Goal: Task Accomplishment & Management: Manage account settings

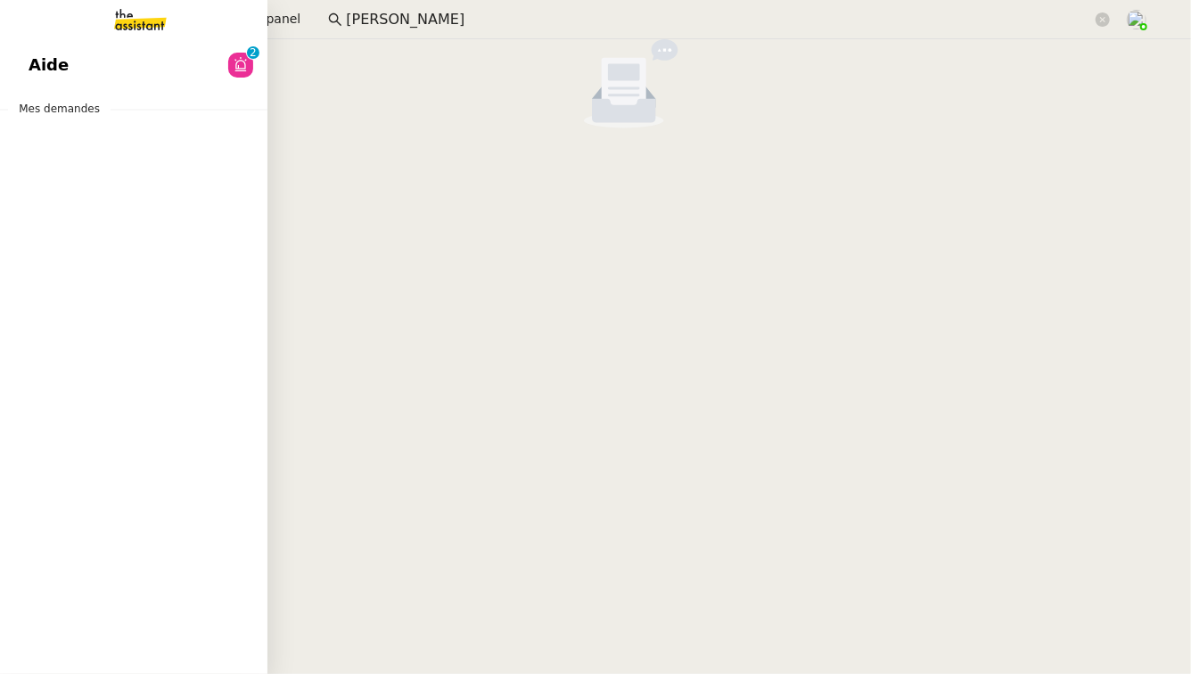
click at [171, 53] on link "Aide 0 1 2 3 4 5 6 7 8 9" at bounding box center [133, 65] width 267 height 41
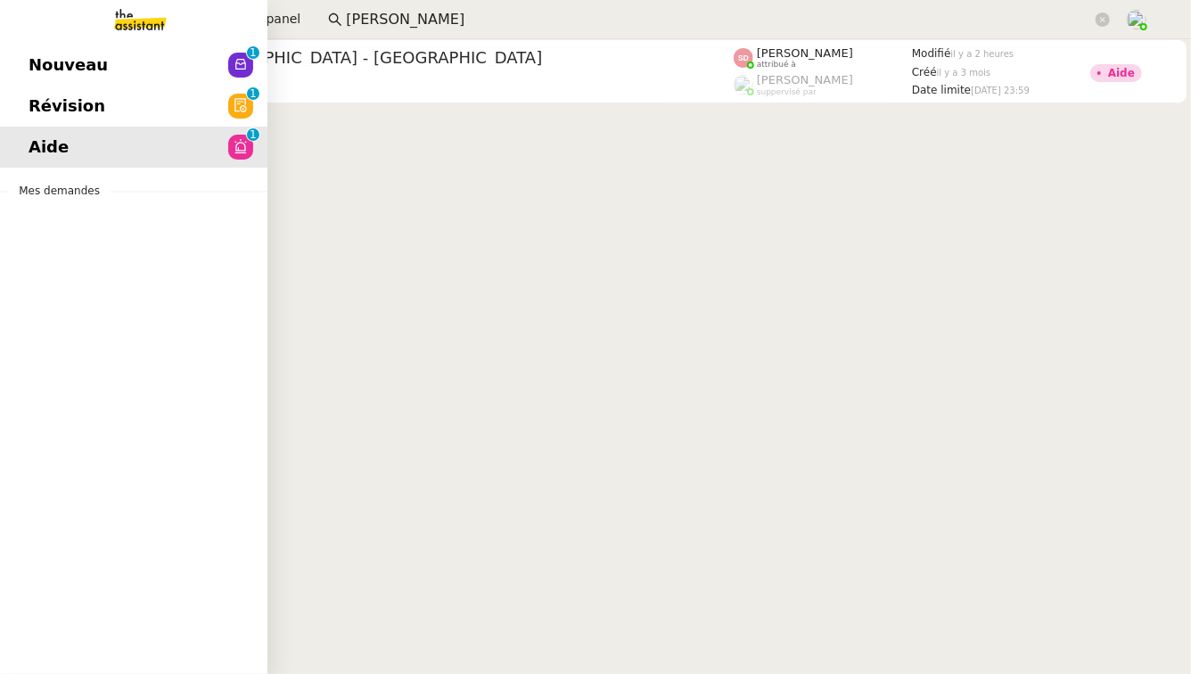
click at [39, 116] on span "Révision" at bounding box center [67, 106] width 77 height 27
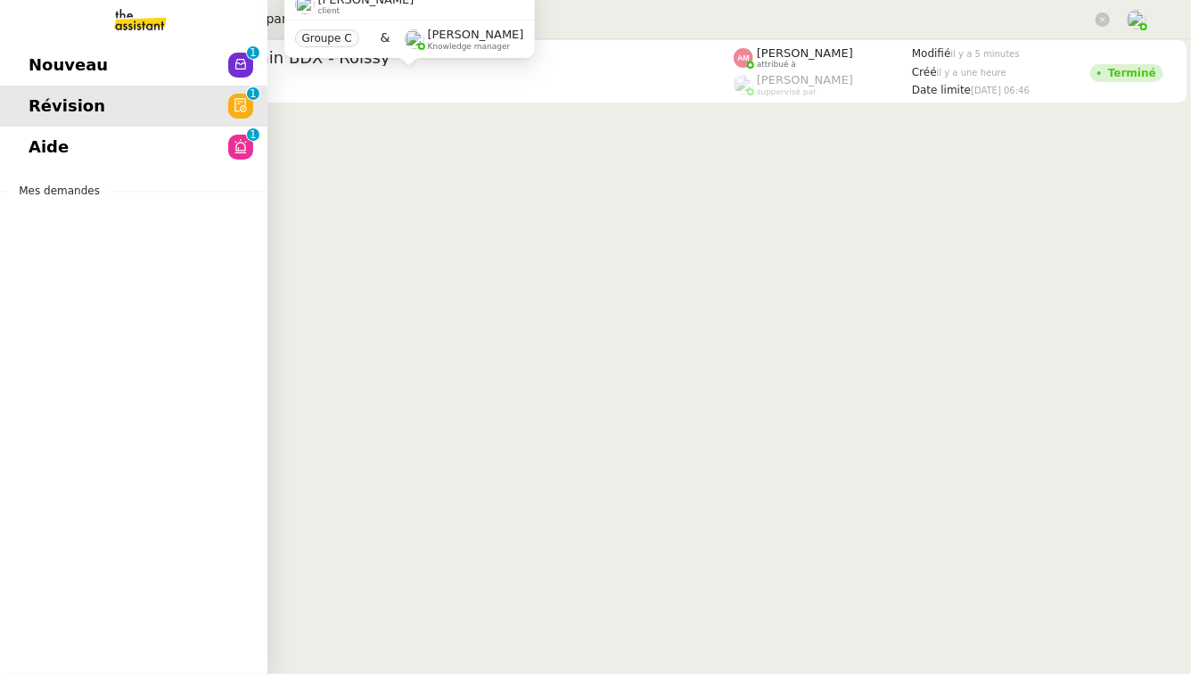
click at [31, 47] on link "Nouveau 0 1 2 3 4 5 6 7 8 9" at bounding box center [133, 65] width 267 height 41
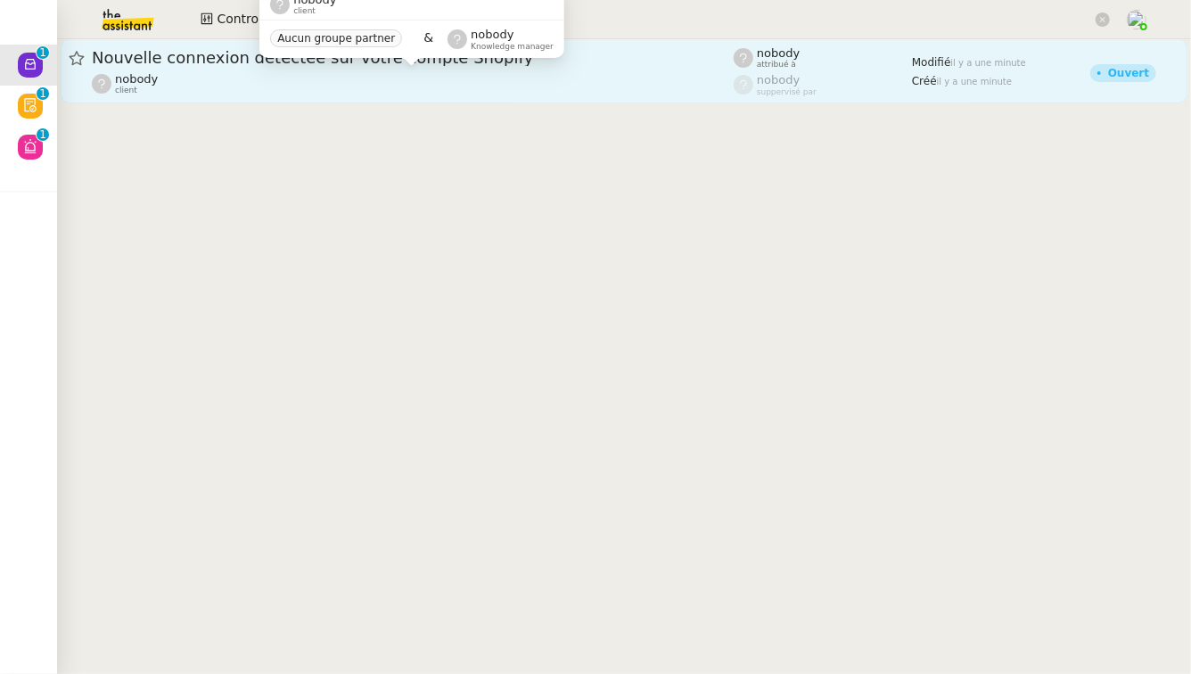
click at [378, 89] on div "nobody client" at bounding box center [413, 83] width 642 height 23
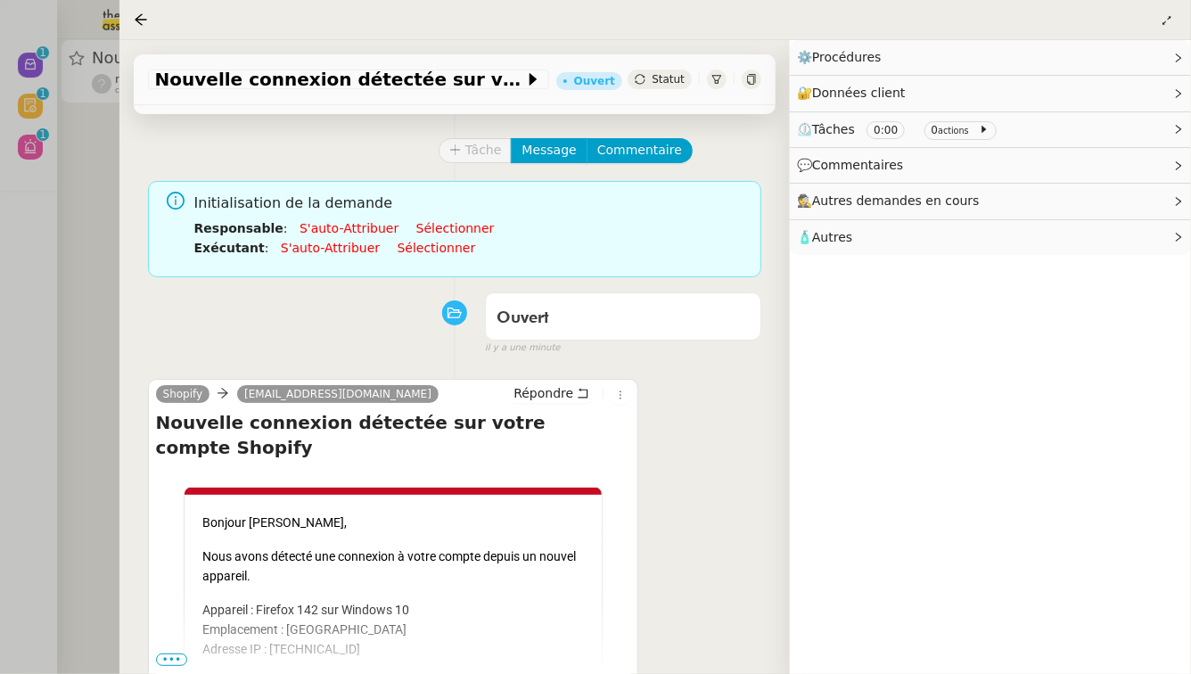
scroll to position [228, 0]
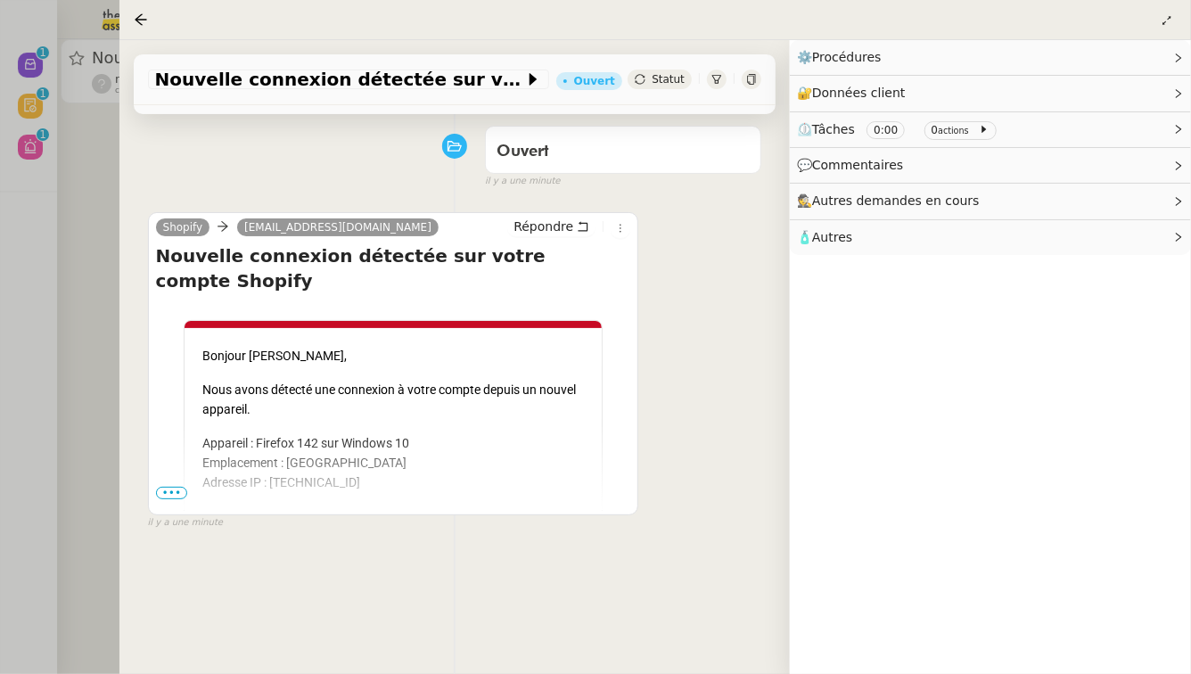
click at [40, 308] on div at bounding box center [595, 337] width 1191 height 674
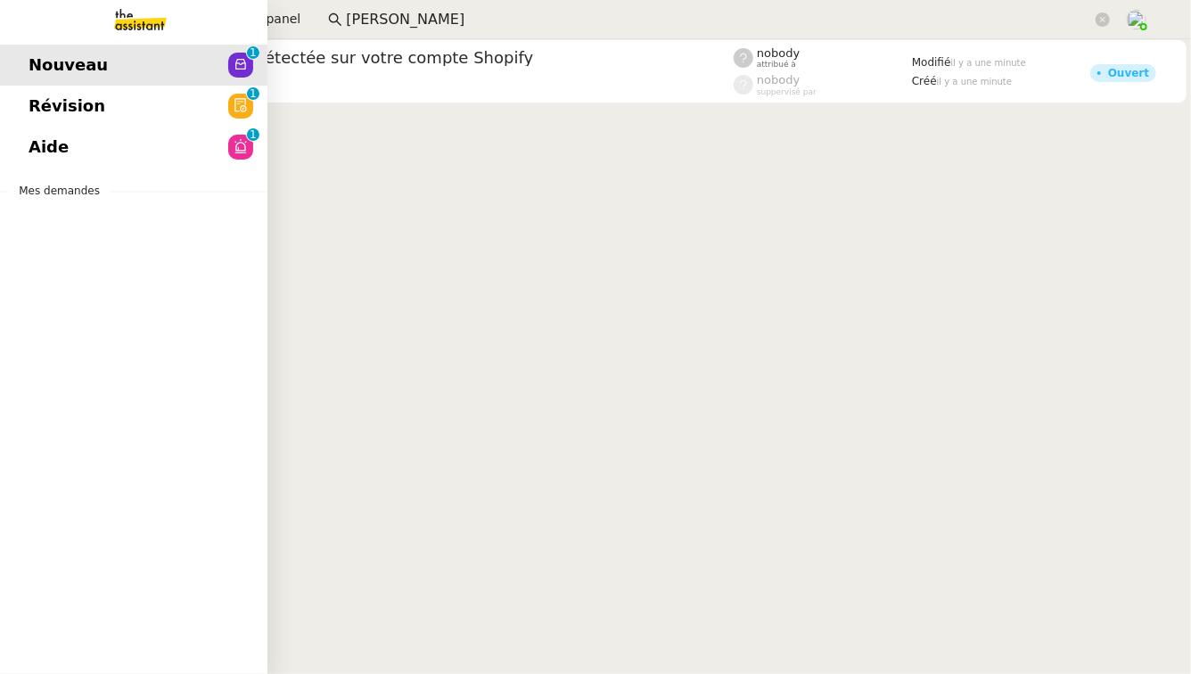
click at [34, 149] on span "Aide" at bounding box center [49, 147] width 40 height 27
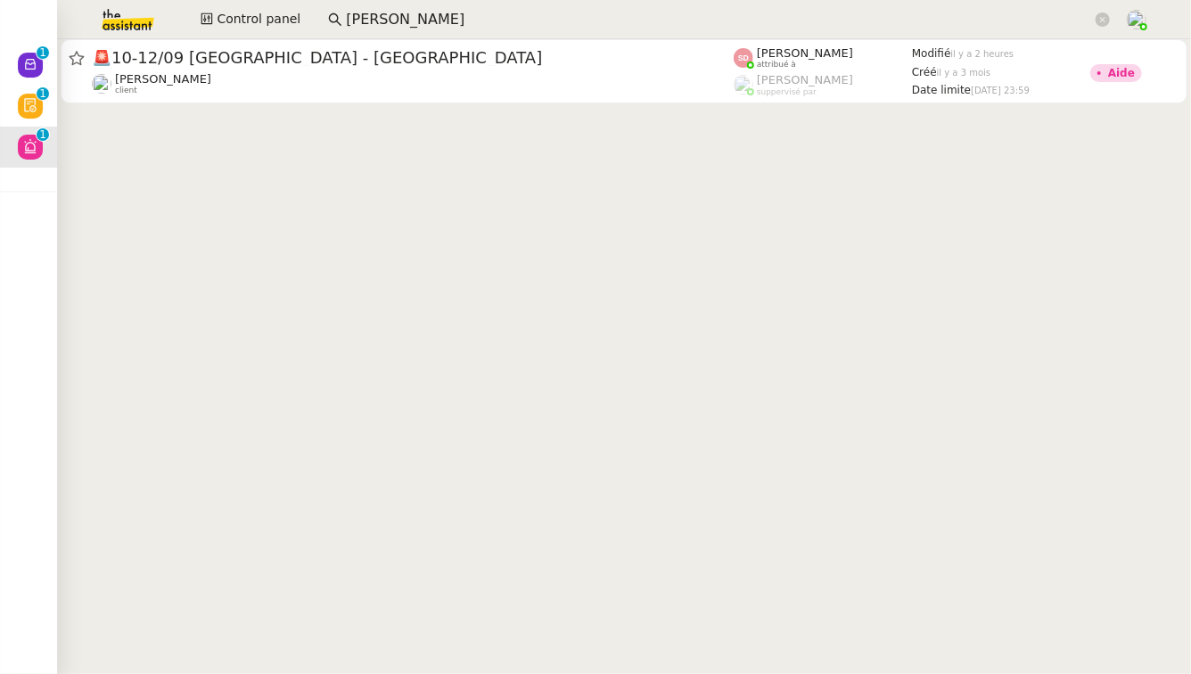
click at [137, 18] on img at bounding box center [114, 19] width 138 height 39
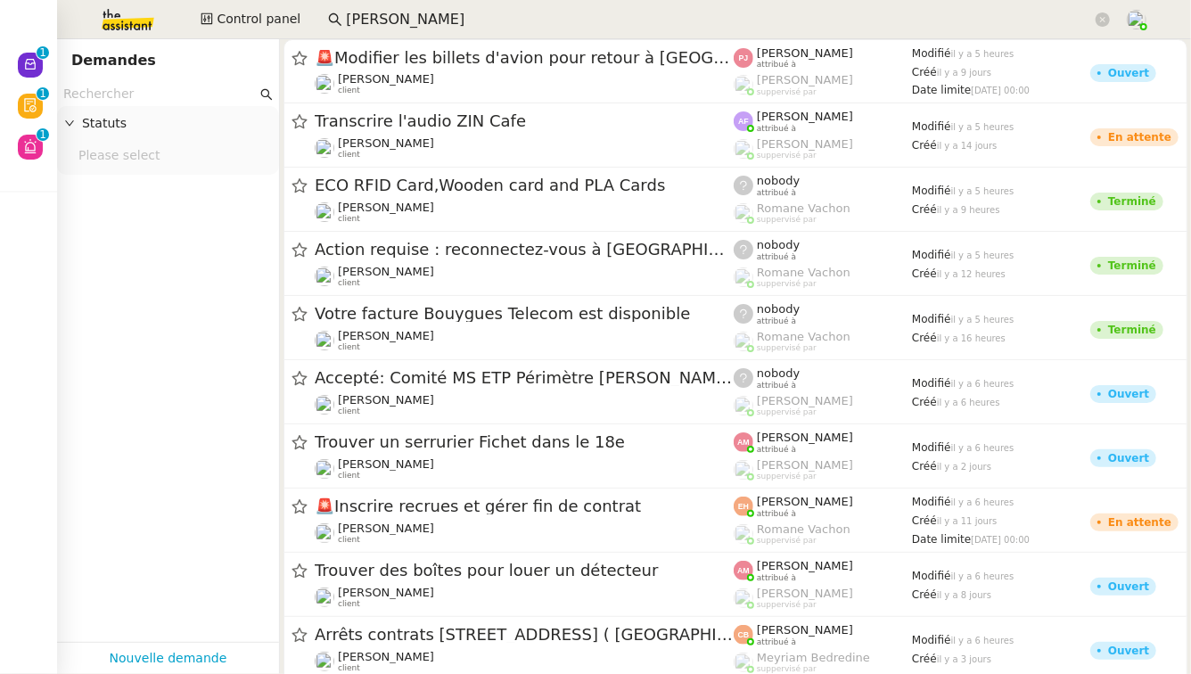
click at [180, 104] on nz-input-group at bounding box center [168, 94] width 222 height 24
click at [180, 98] on input "text" at bounding box center [159, 94] width 193 height 21
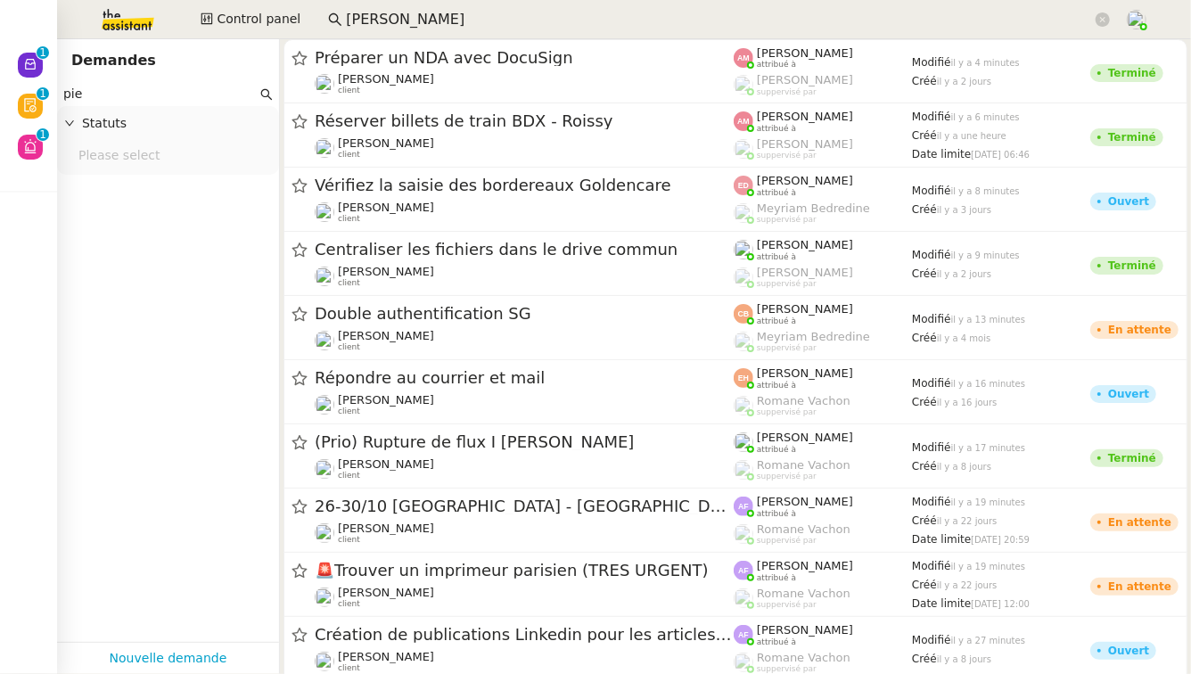
type input "pie"
click at [493, 14] on input "pierre mergui" at bounding box center [719, 20] width 746 height 24
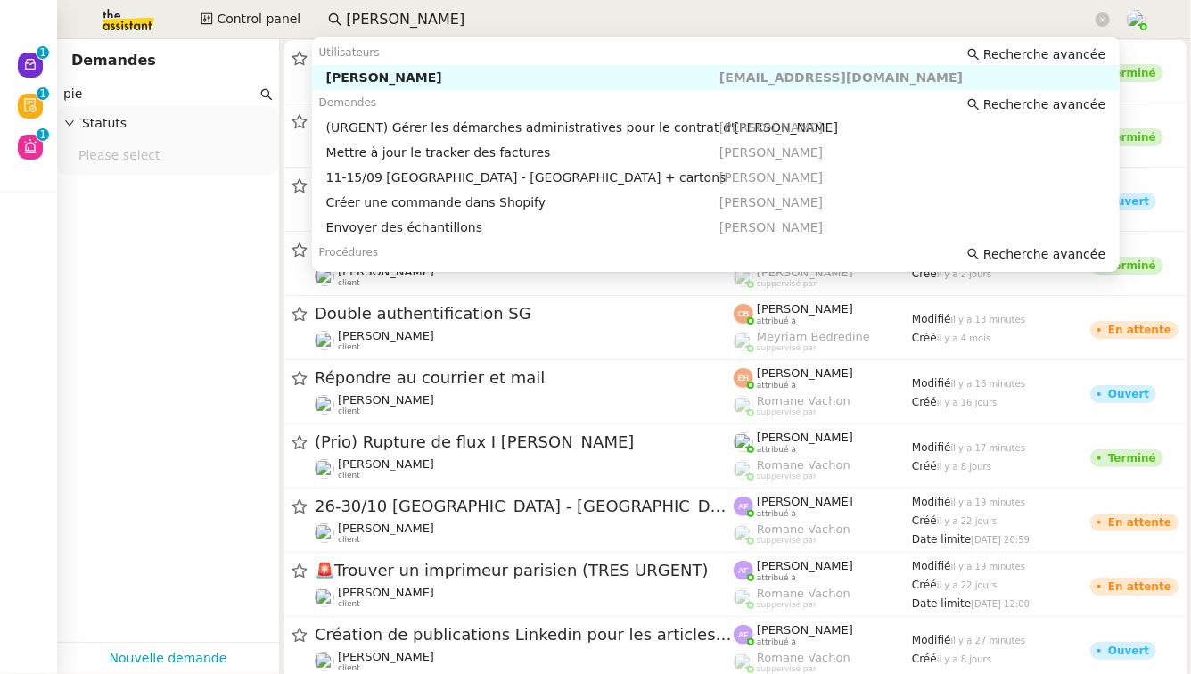
click at [448, 80] on div "[PERSON_NAME]" at bounding box center [522, 78] width 393 height 16
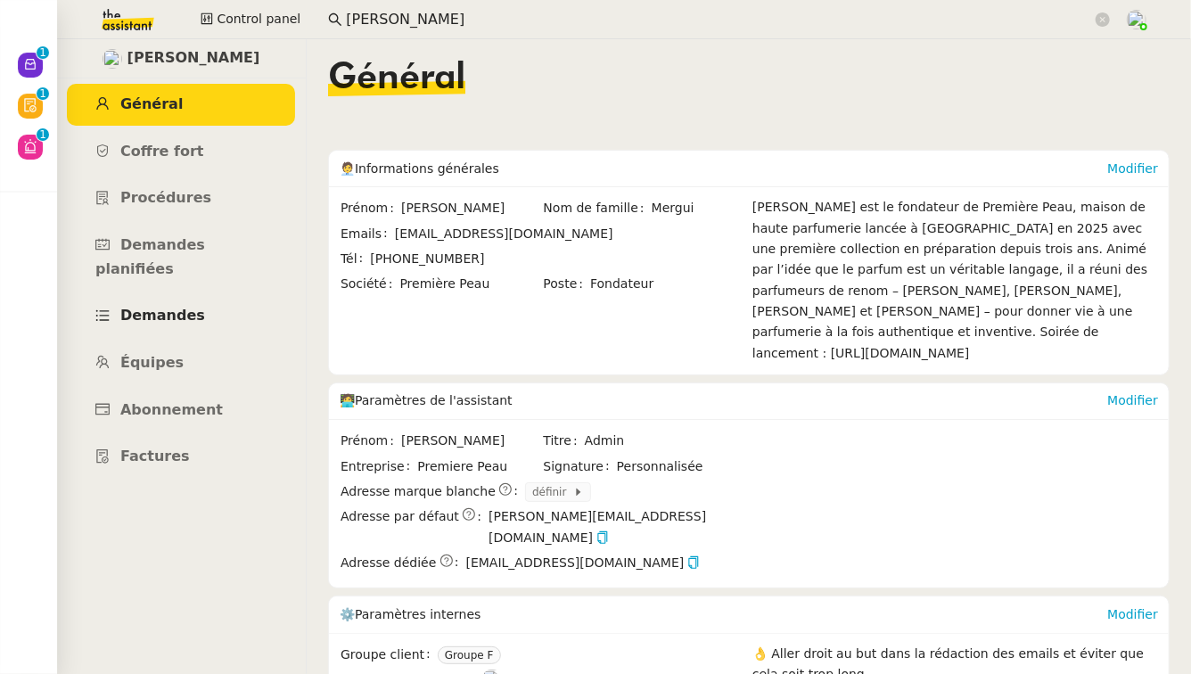
click at [184, 300] on link "Demandes" at bounding box center [181, 316] width 228 height 42
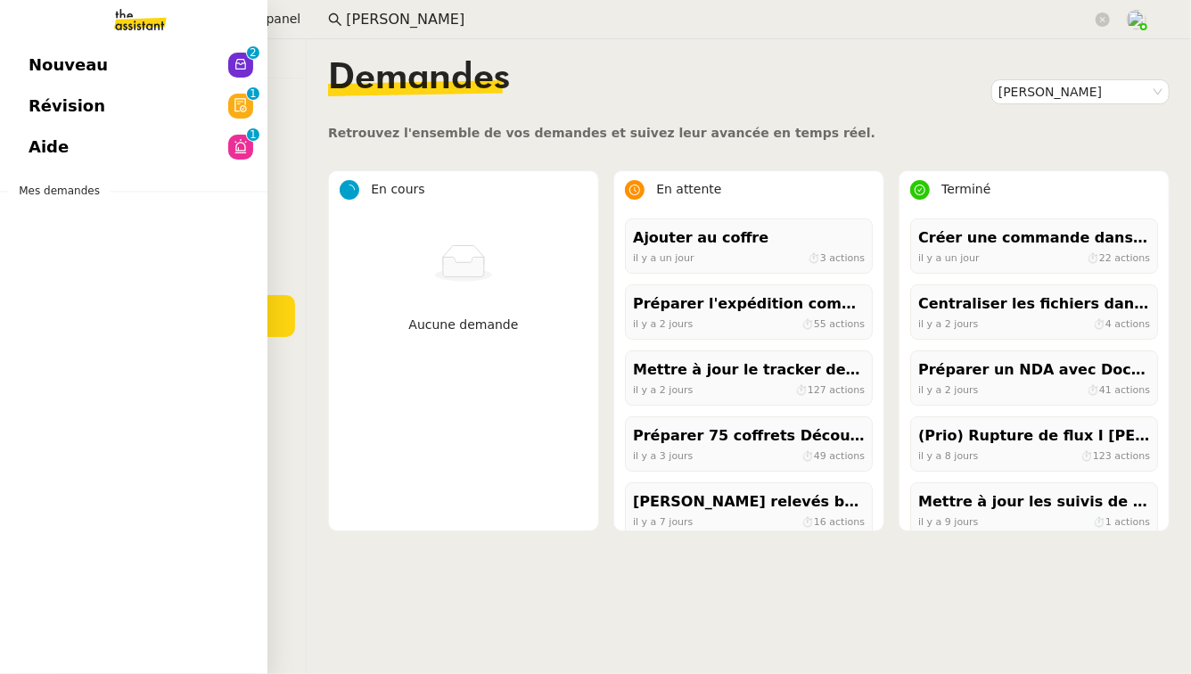
click at [111, 58] on link "Nouveau 0 1 2 3 4 5 6 7 8 9" at bounding box center [133, 65] width 267 height 41
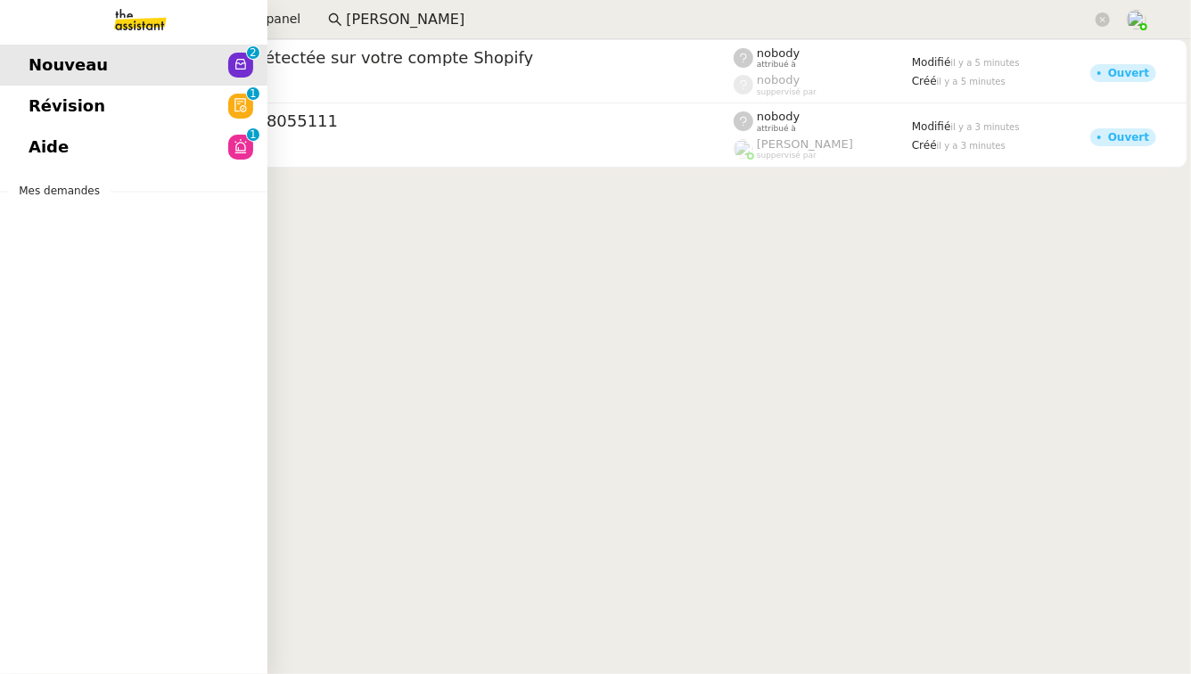
drag, startPoint x: 35, startPoint y: 96, endPoint x: 53, endPoint y: 96, distance: 17.8
click at [35, 96] on span "Révision" at bounding box center [67, 106] width 77 height 27
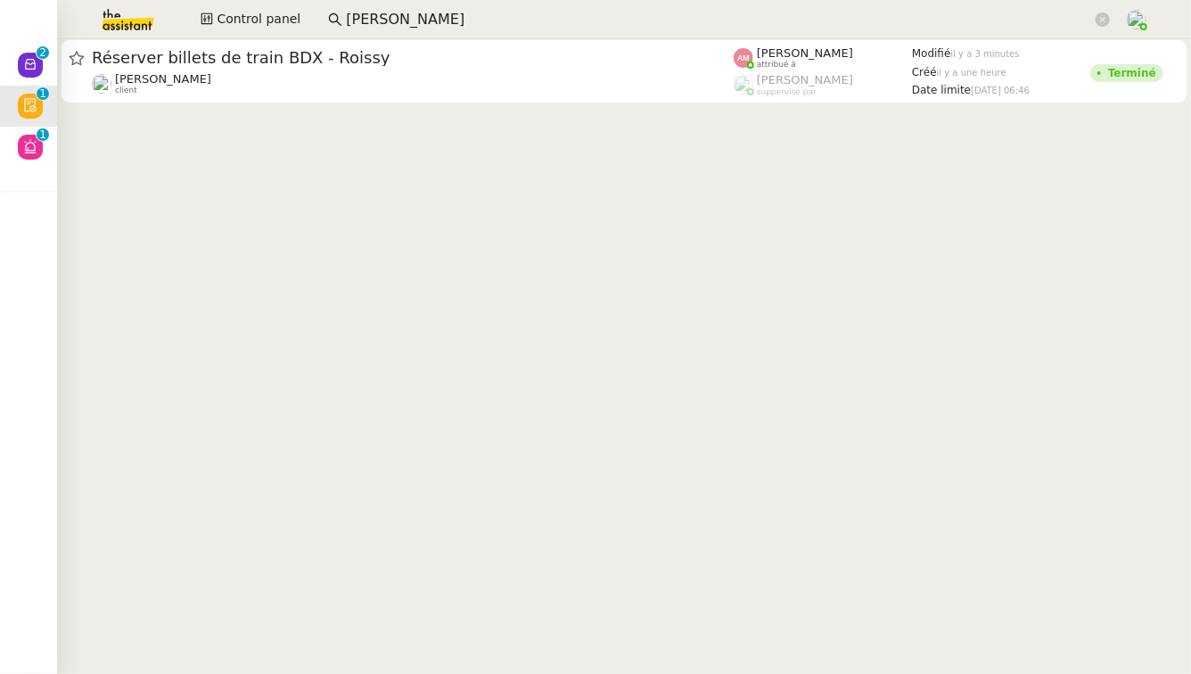
click at [61, 138] on cdk-virtual-scroll-viewport "Réserver billets de train BDX - Roissy Axel BANDIAKY client Amyna Mehrez attrib…" at bounding box center [624, 356] width 1134 height 635
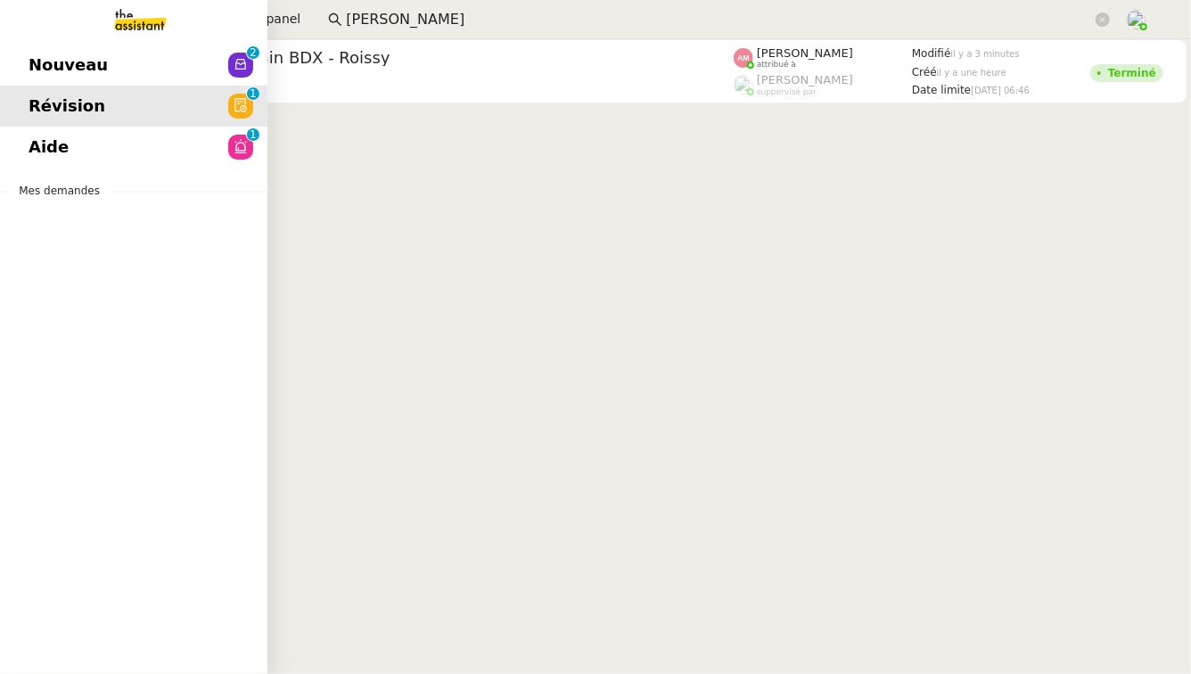
click at [32, 138] on span "Aide" at bounding box center [49, 147] width 40 height 27
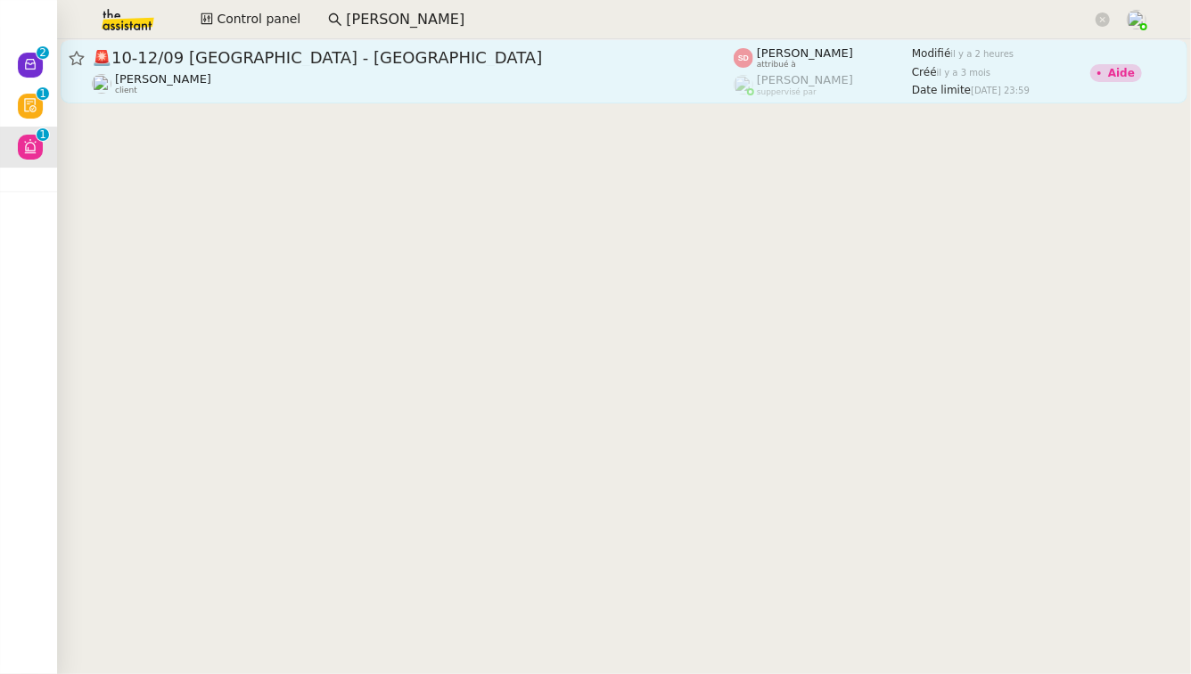
click at [495, 68] on div "🚨 10-12/09 Lyon - Fabien" at bounding box center [413, 57] width 642 height 21
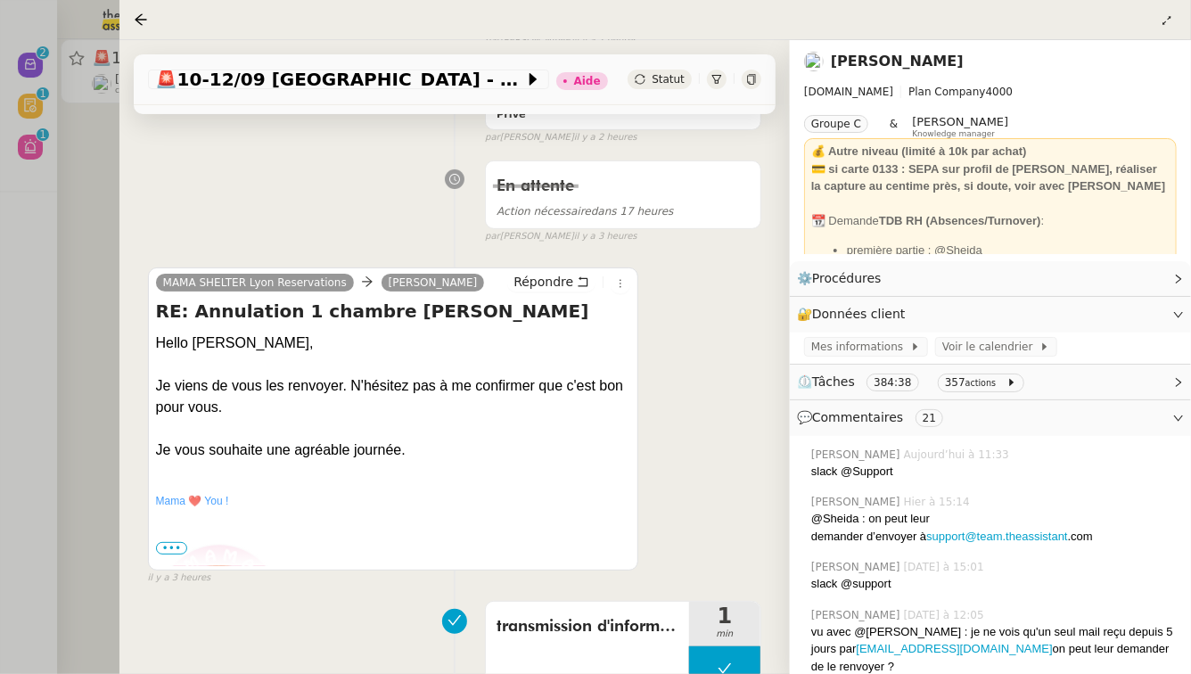
scroll to position [294, 0]
click at [7, 308] on div at bounding box center [595, 337] width 1191 height 674
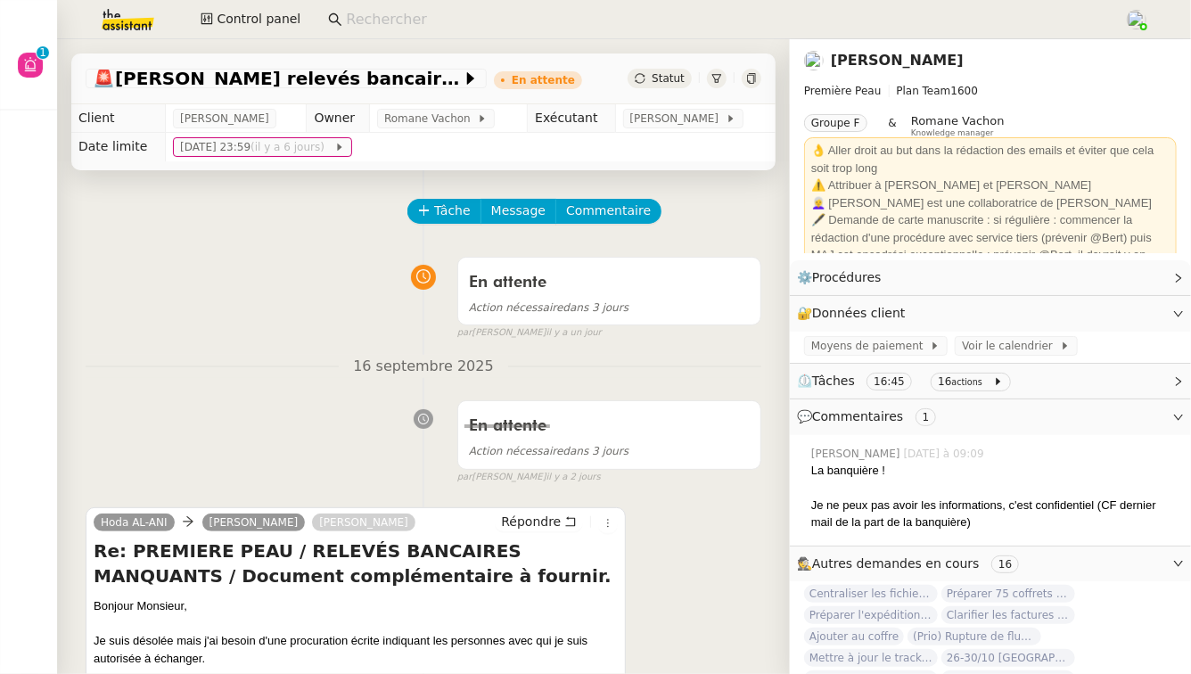
scroll to position [124, 0]
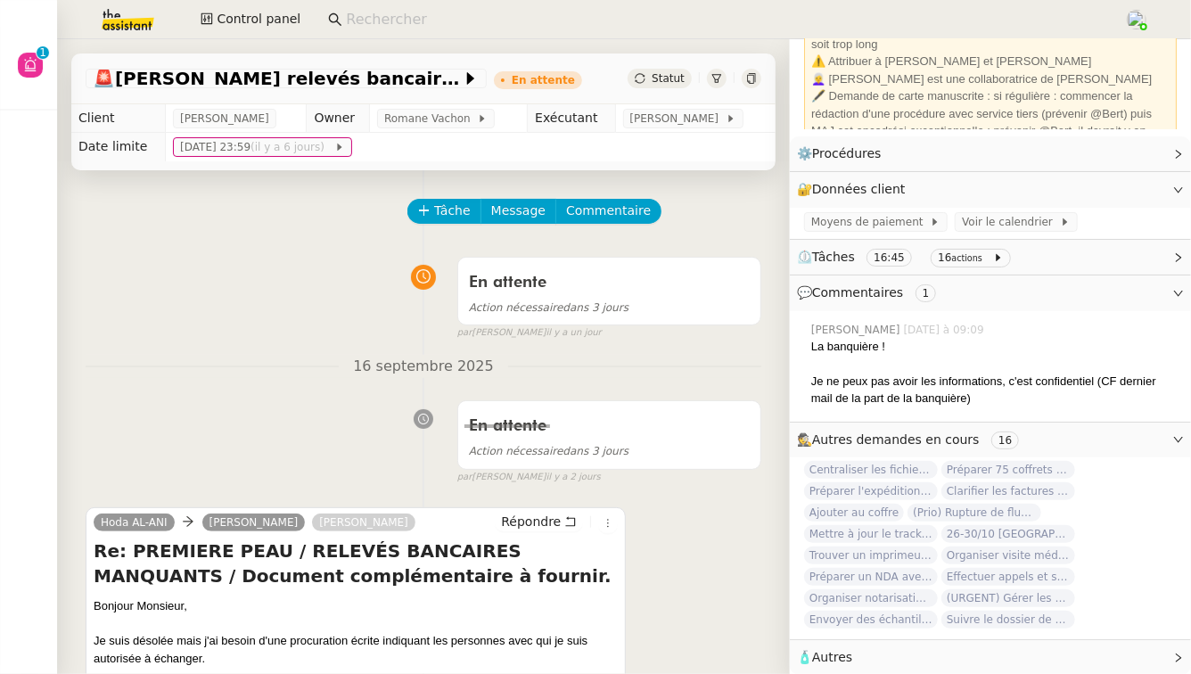
click at [1021, 643] on div "🧴 Autres" at bounding box center [990, 657] width 401 height 35
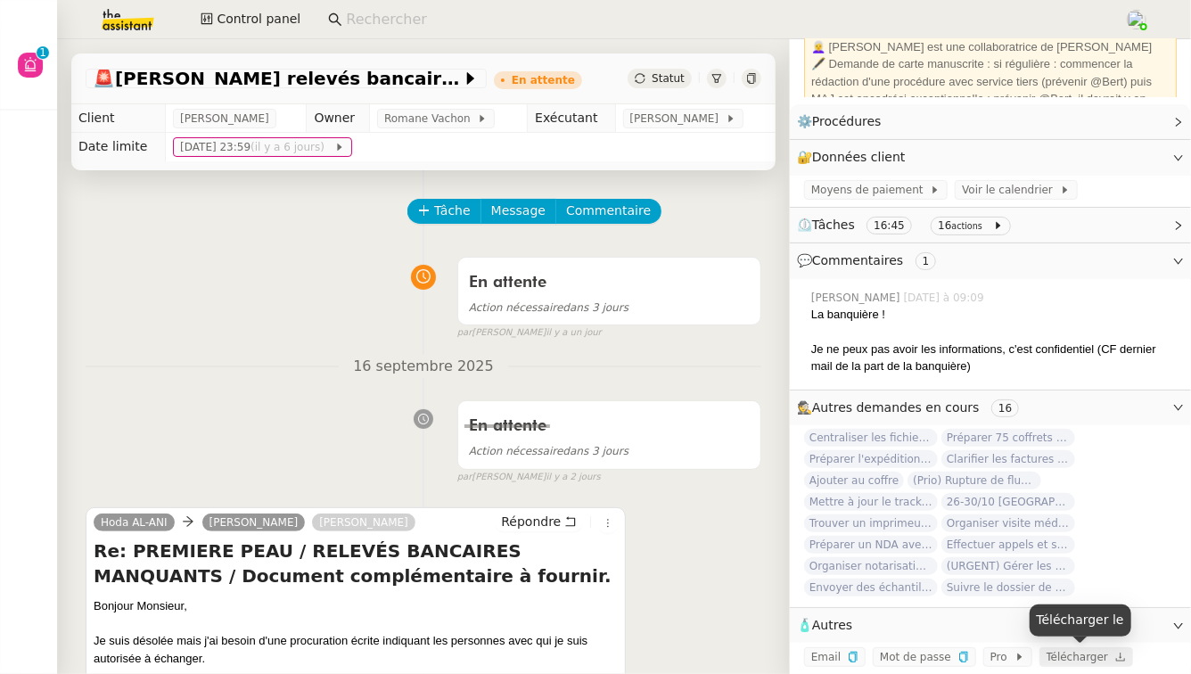
click at [1058, 658] on span "Télécharger" at bounding box center [1078, 657] width 62 height 12
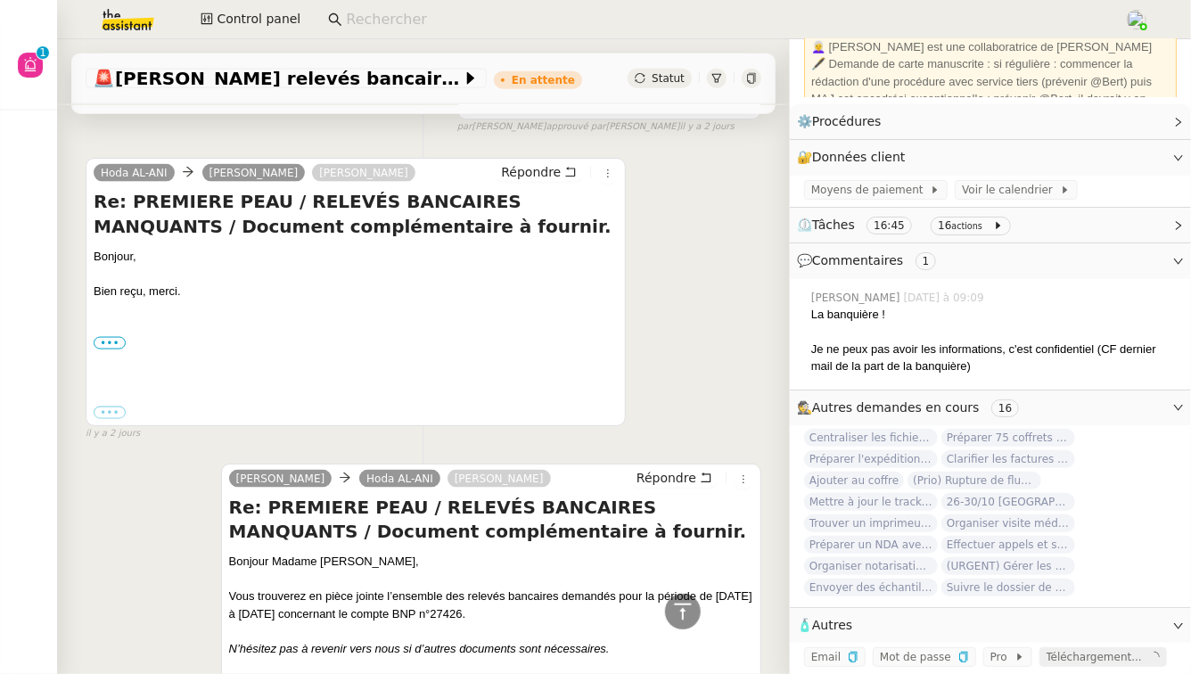
scroll to position [1156, 0]
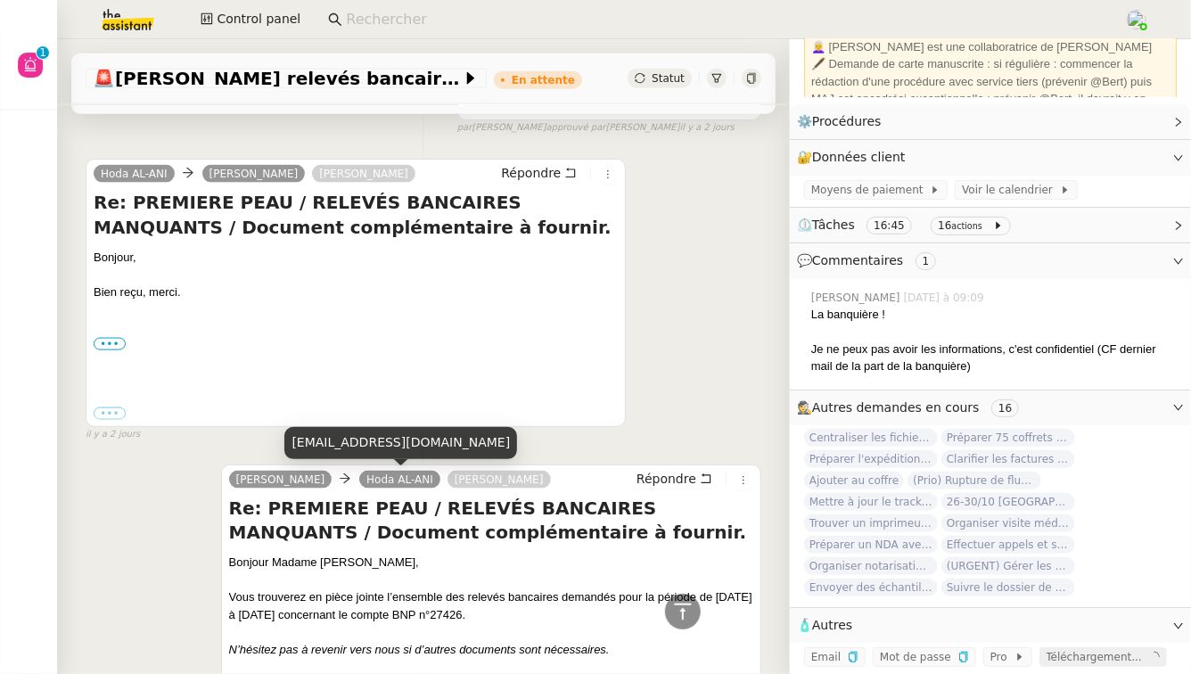
click at [363, 473] on link "Hoda AL-ANI" at bounding box center [399, 480] width 81 height 16
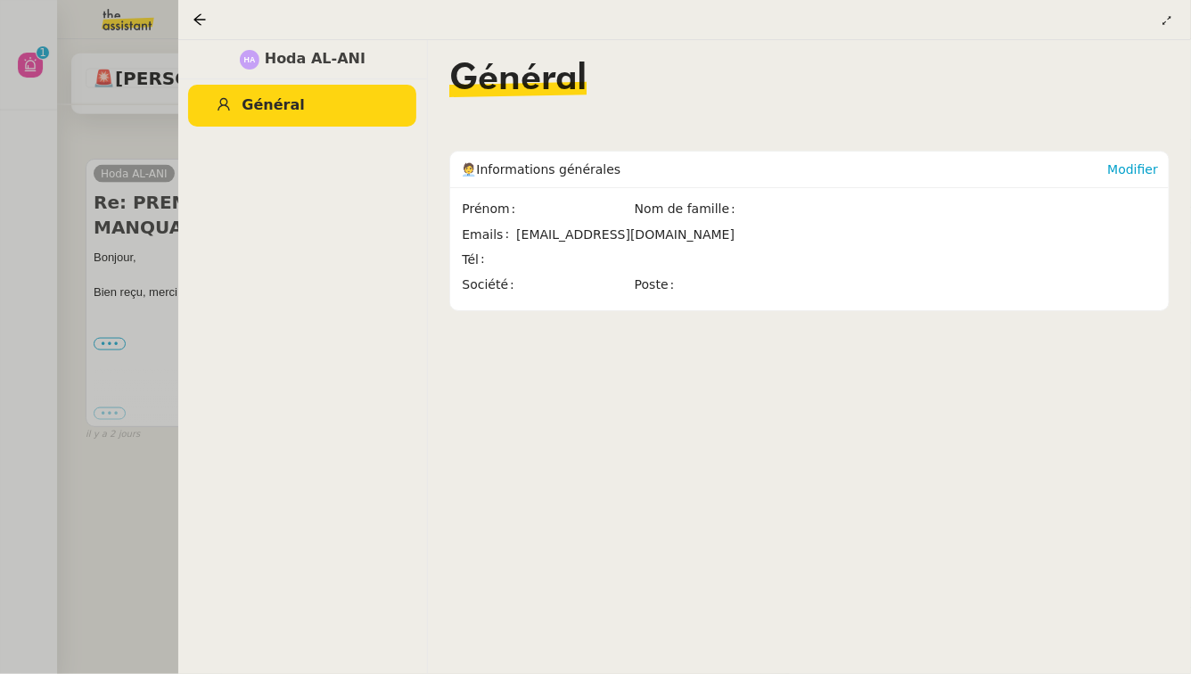
click at [132, 464] on div at bounding box center [595, 337] width 1191 height 674
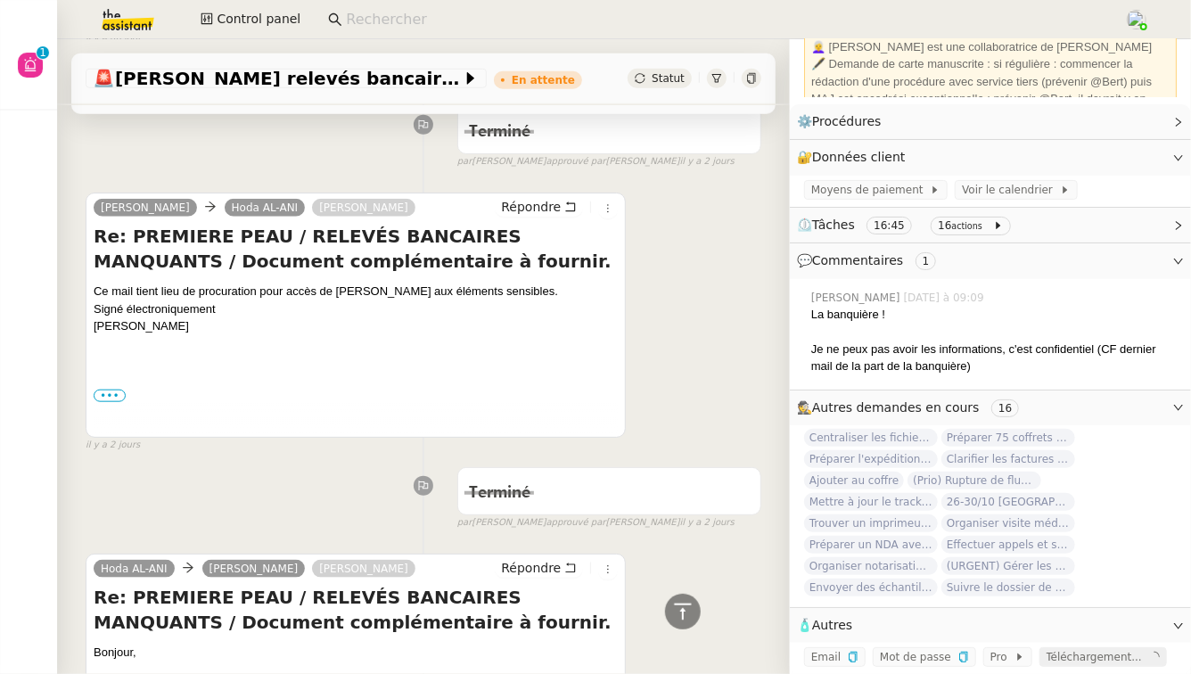
scroll to position [756, 0]
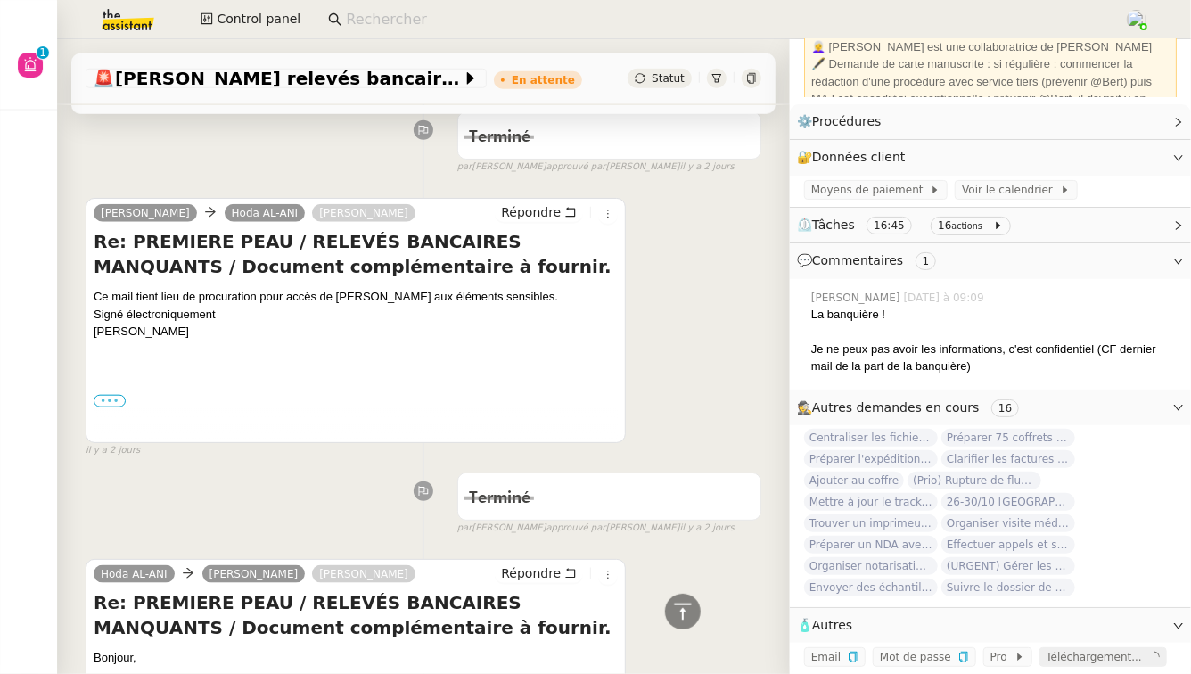
click at [101, 395] on label "•••" at bounding box center [110, 401] width 32 height 12
click at [0, 0] on input "•••" at bounding box center [0, 0] width 0 height 0
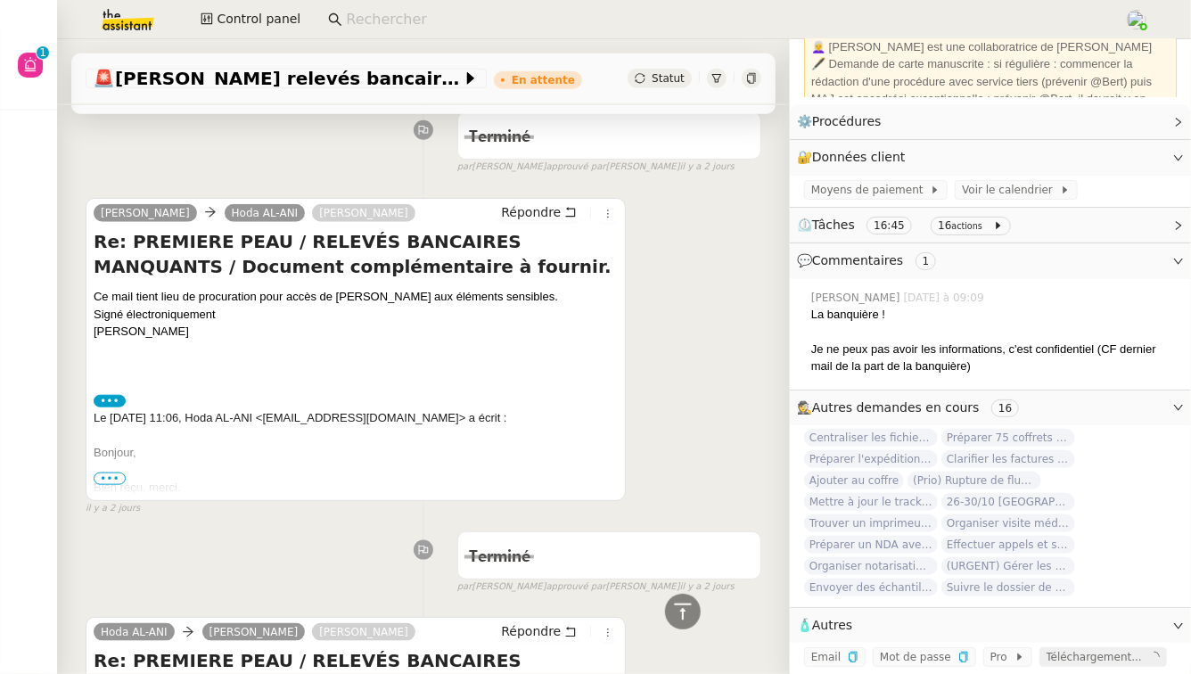
click at [106, 476] on span "•••" at bounding box center [110, 479] width 32 height 12
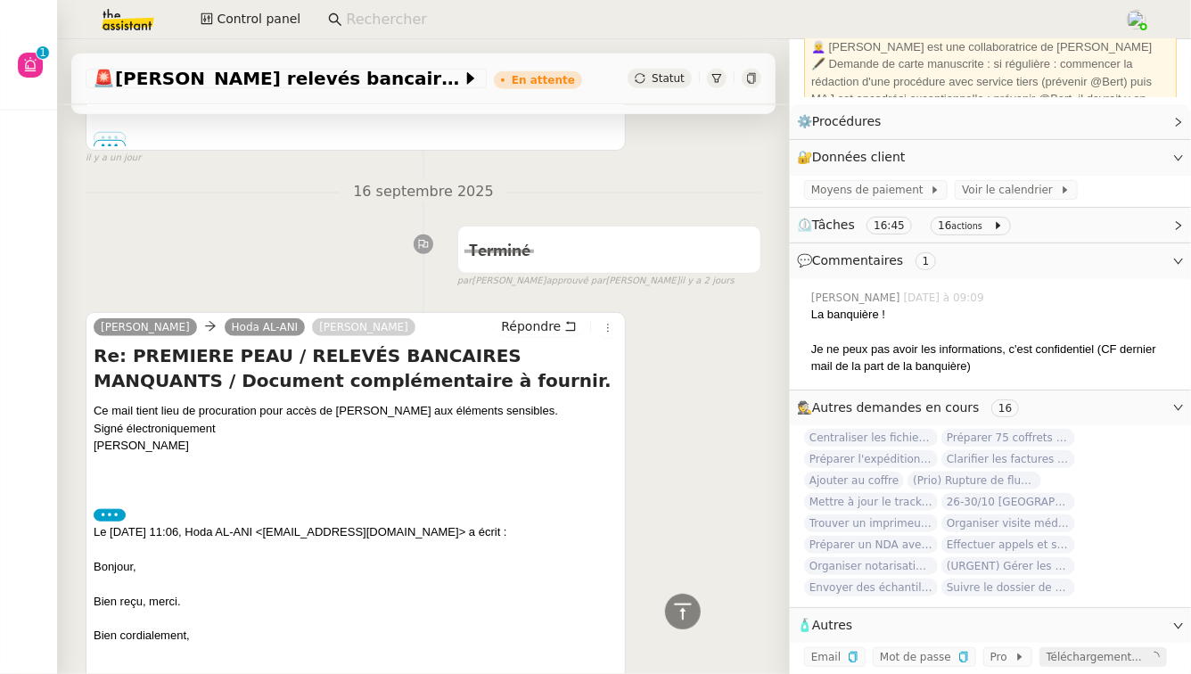
scroll to position [0, 0]
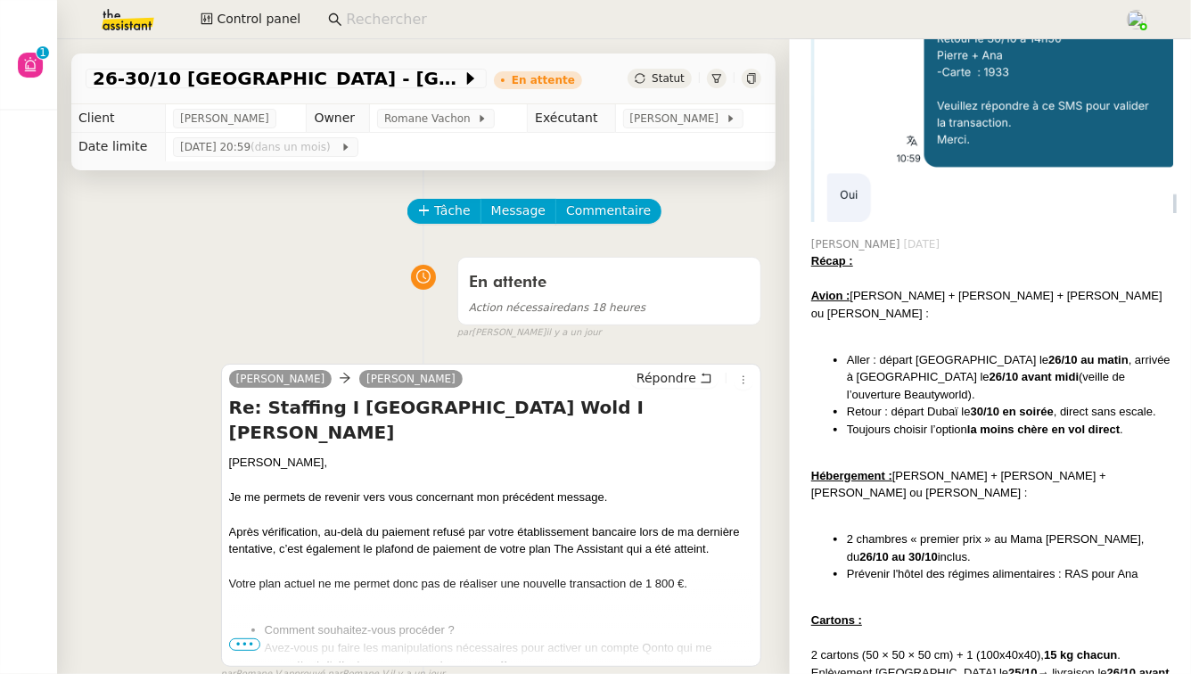
scroll to position [1942, 0]
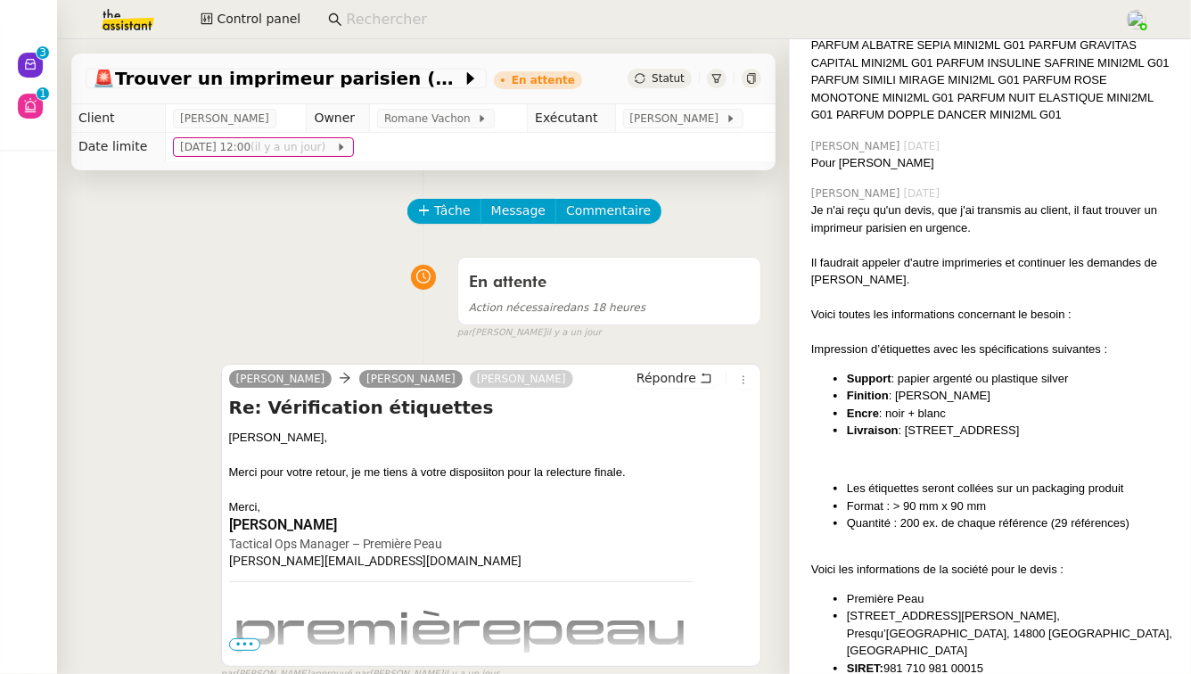
scroll to position [1728, 0]
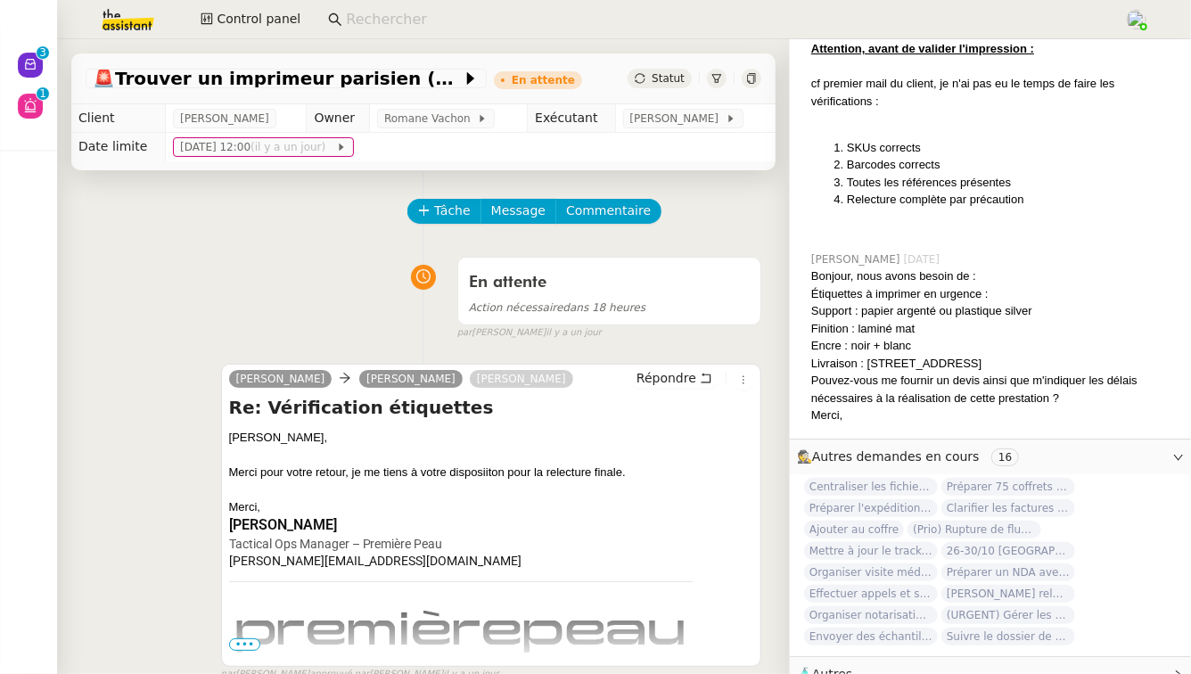
click at [1166, 657] on div "🧴 Autres" at bounding box center [990, 674] width 401 height 35
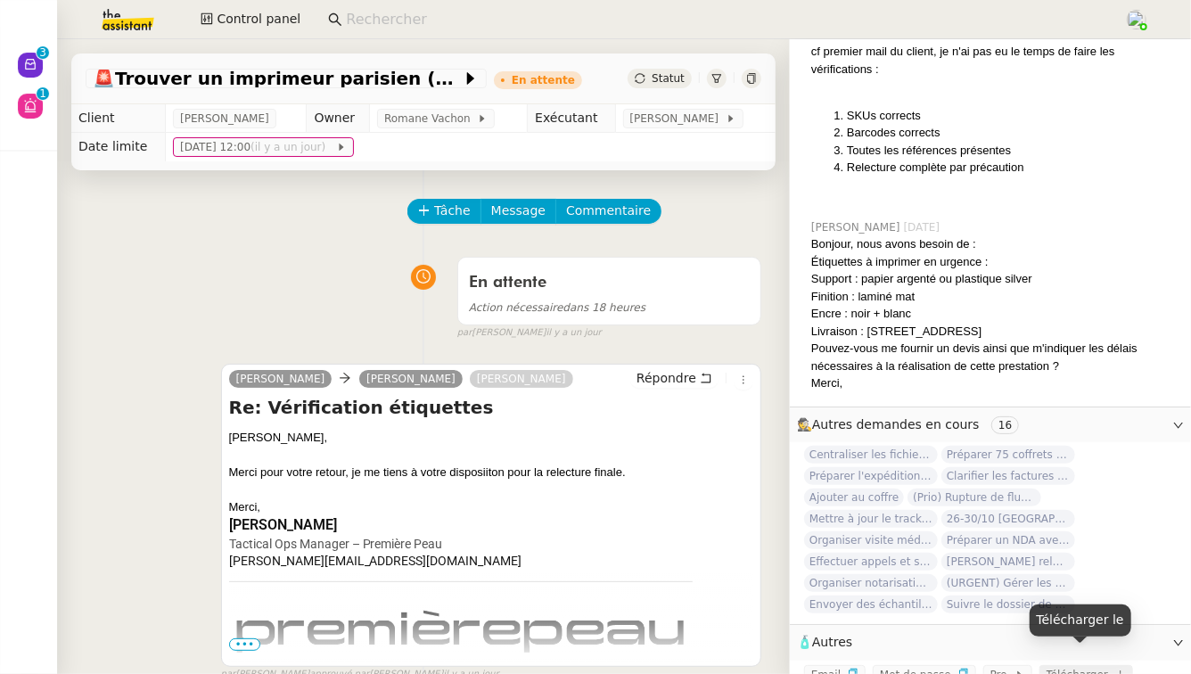
click at [1073, 669] on span "Télécharger" at bounding box center [1078, 675] width 62 height 12
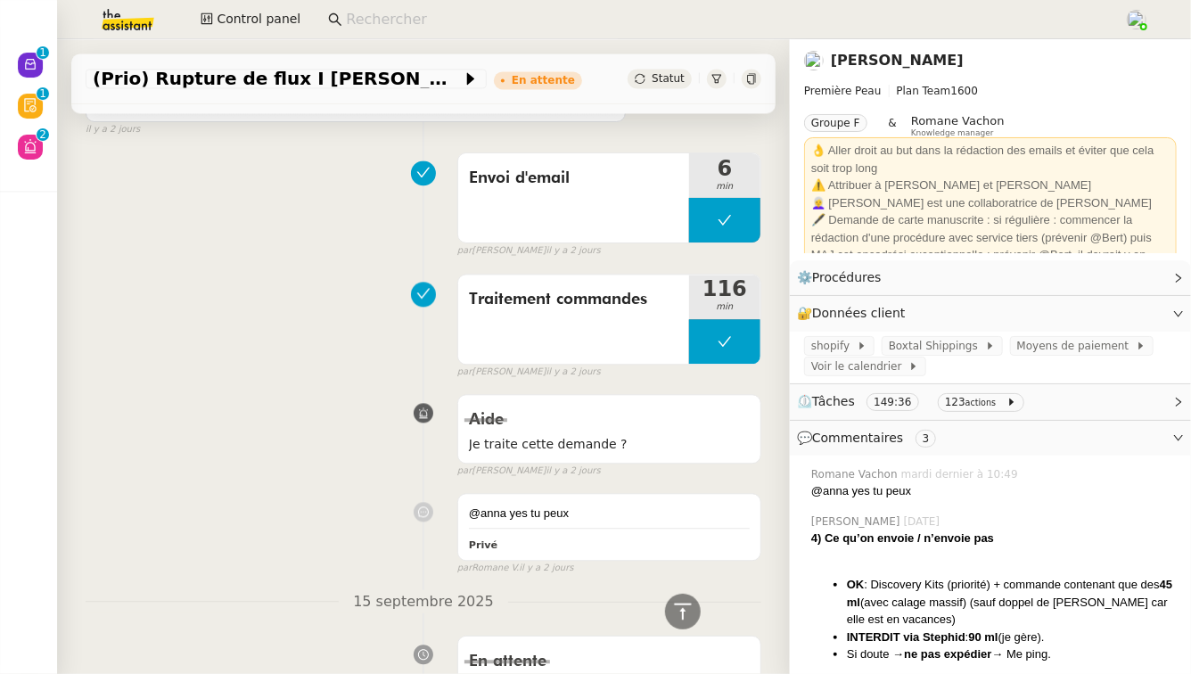
scroll to position [1710, 0]
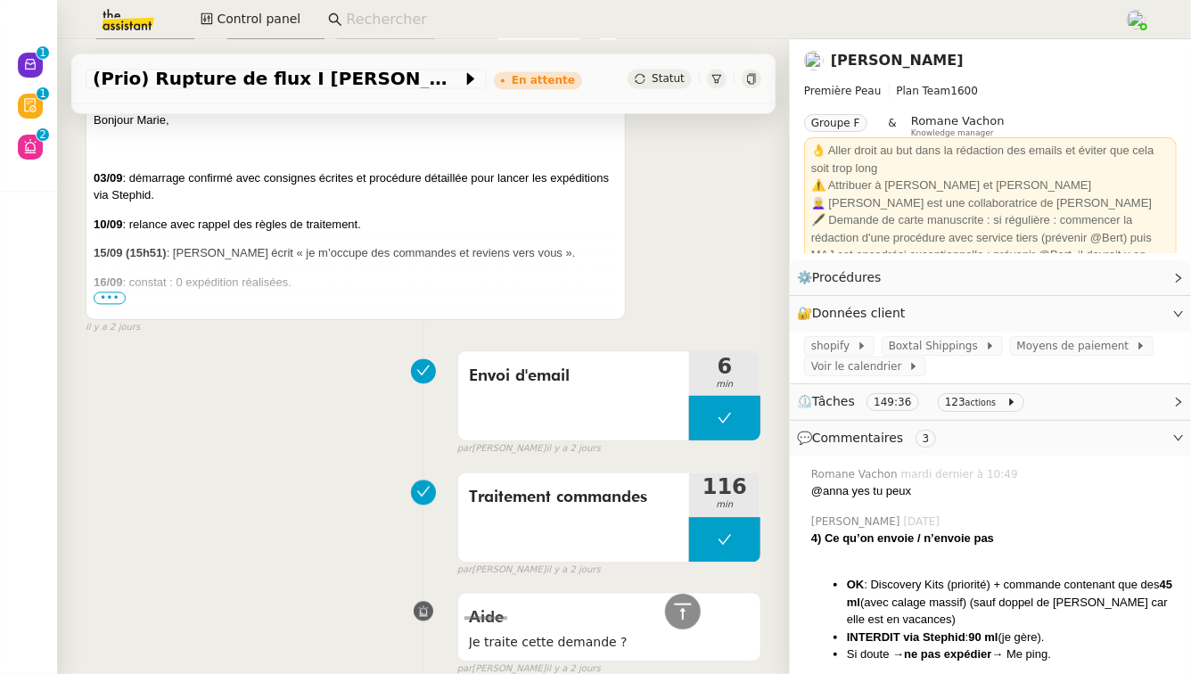
click at [114, 301] on span "•••" at bounding box center [110, 298] width 32 height 12
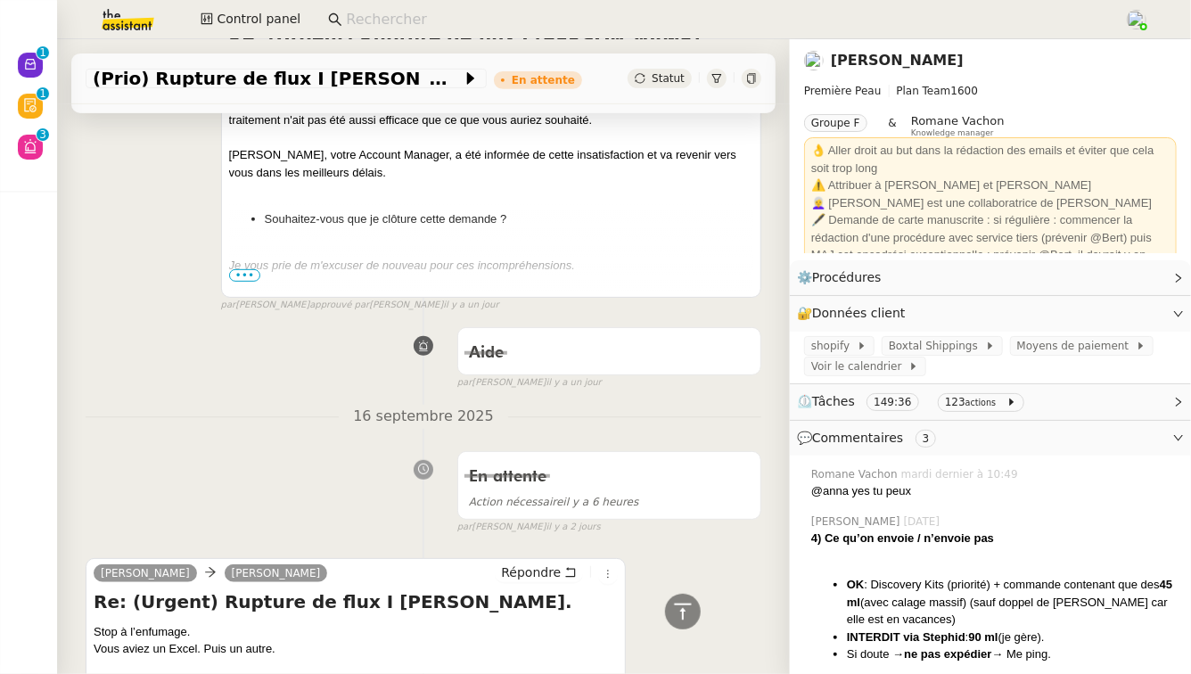
scroll to position [0, 0]
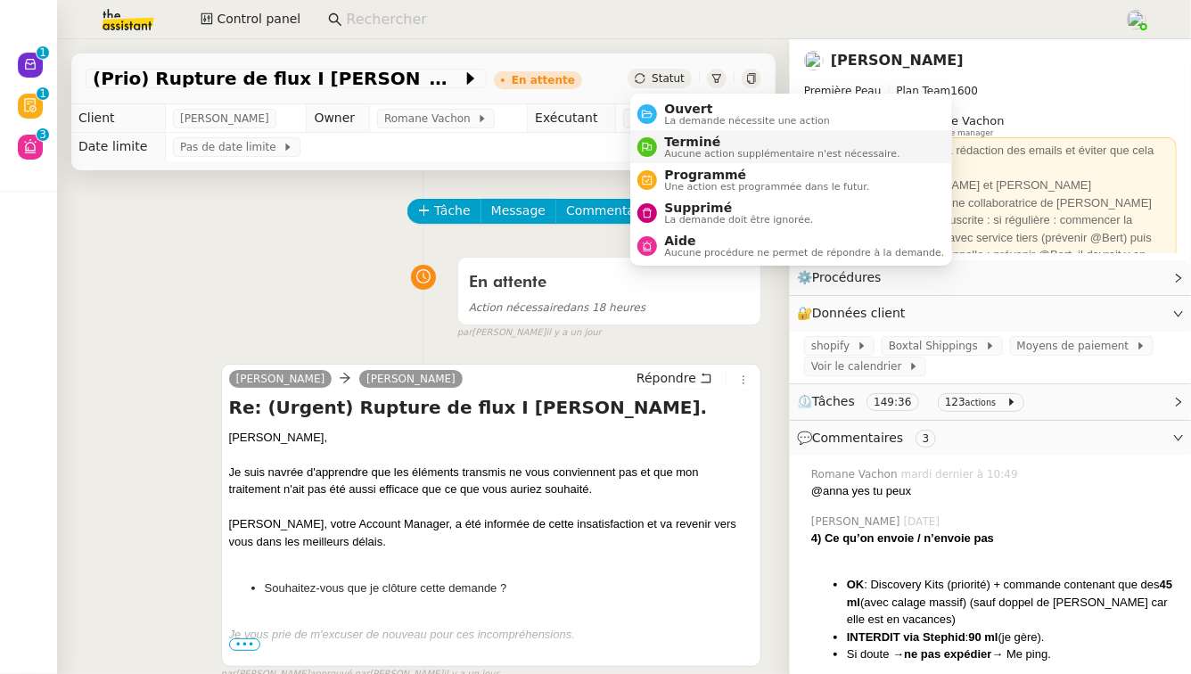
click at [675, 146] on span "Terminé" at bounding box center [781, 142] width 235 height 14
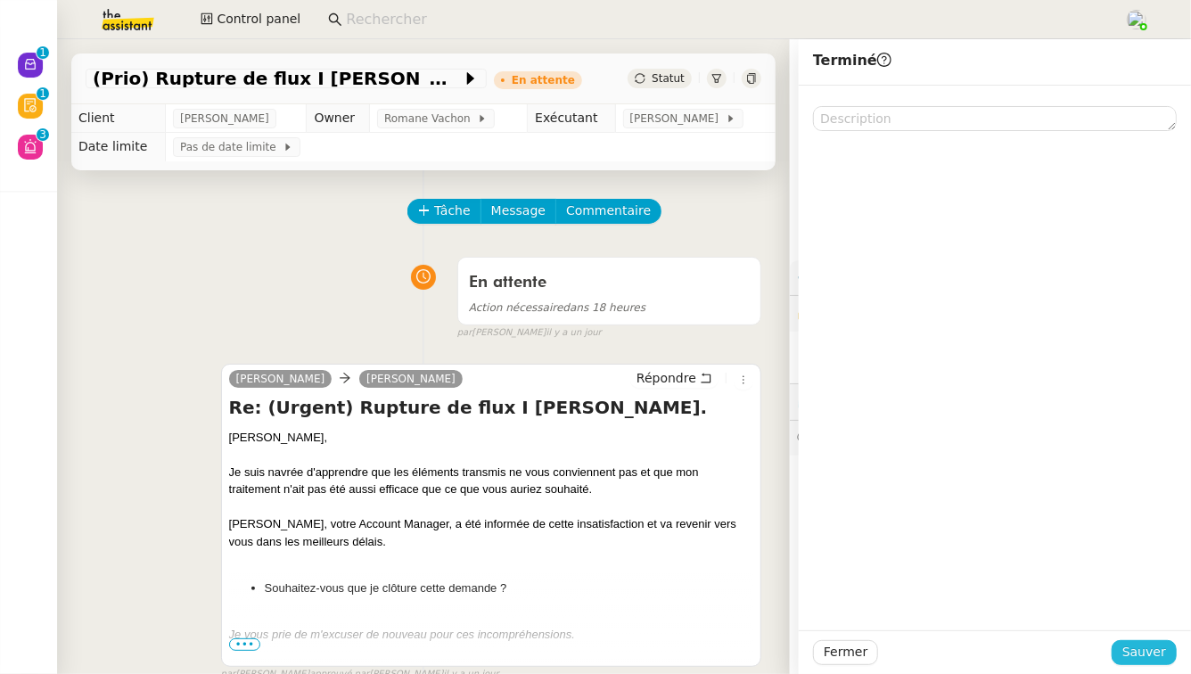
click at [1136, 653] on span "Sauver" at bounding box center [1144, 652] width 44 height 21
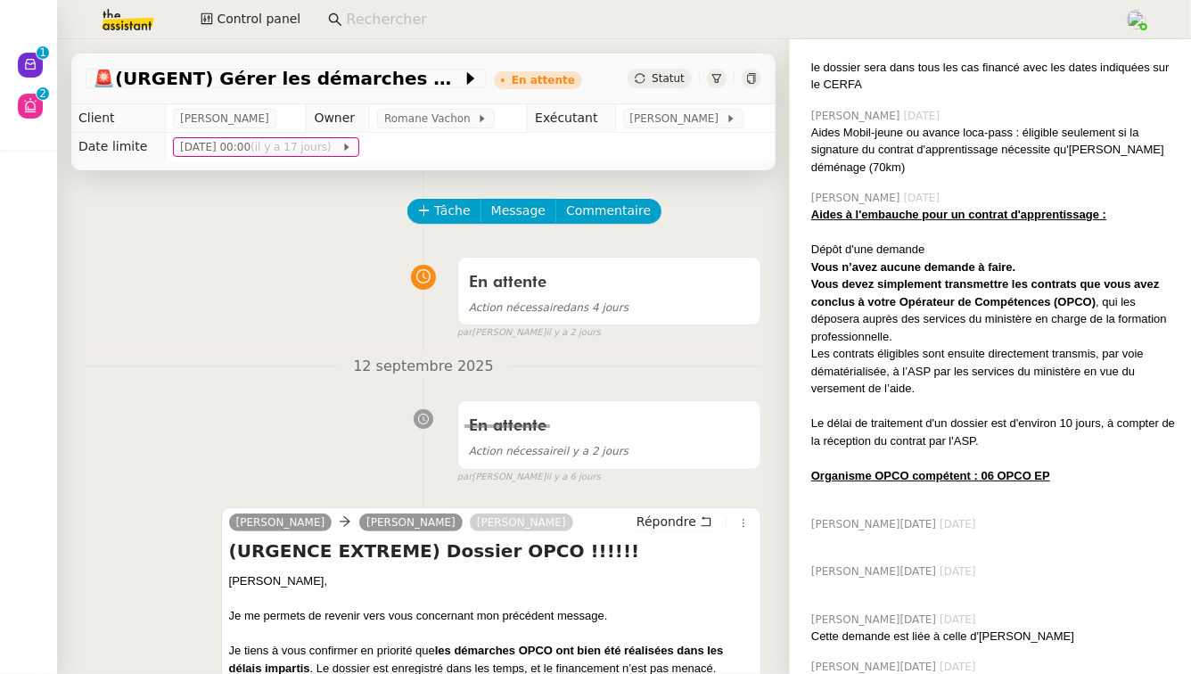
scroll to position [1141, 0]
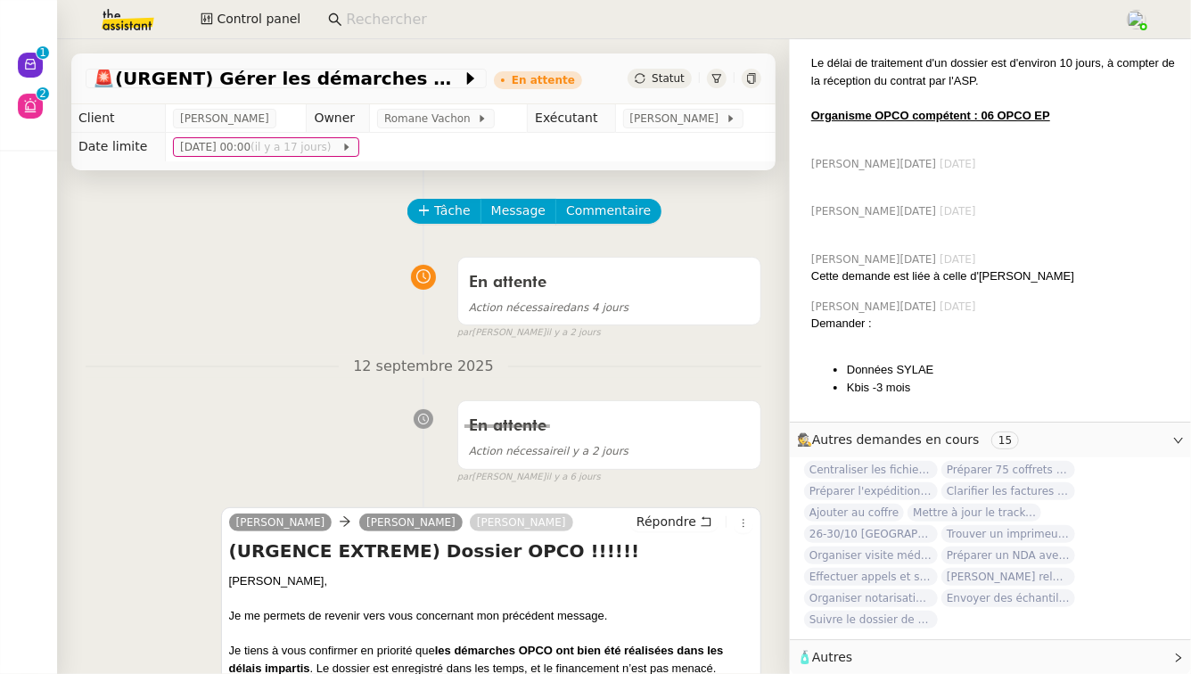
click at [1024, 651] on span "🧴 Autres" at bounding box center [976, 657] width 358 height 21
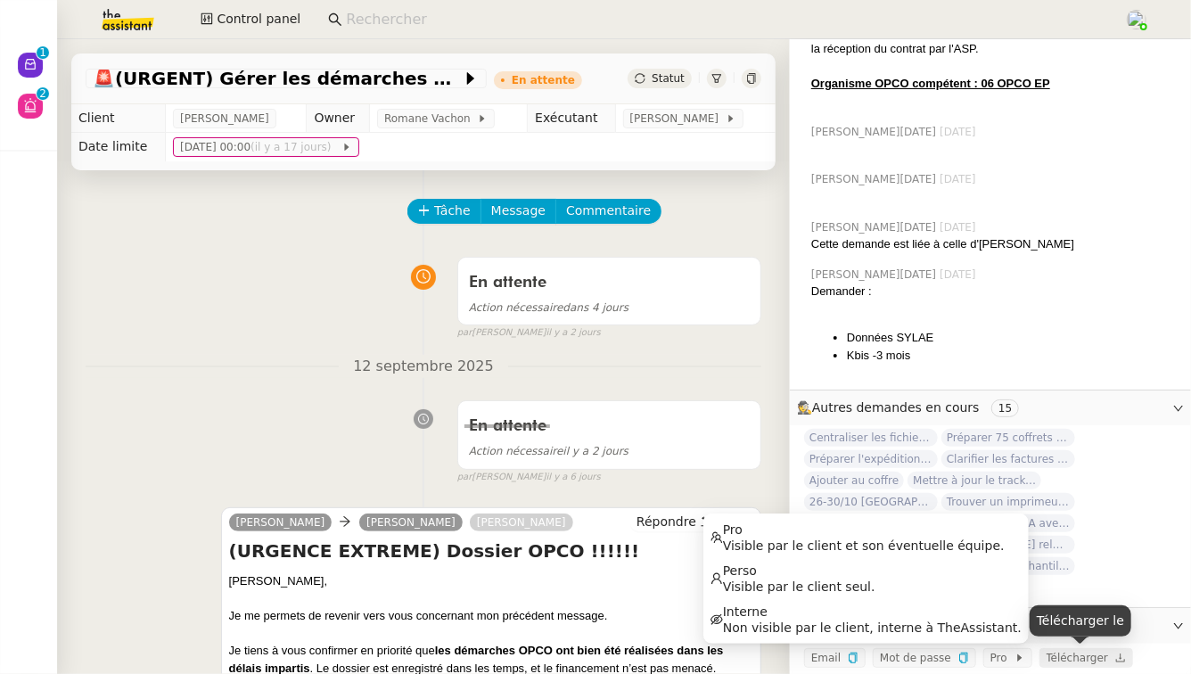
click at [1047, 665] on span "Télécharger" at bounding box center [1081, 658] width 69 height 18
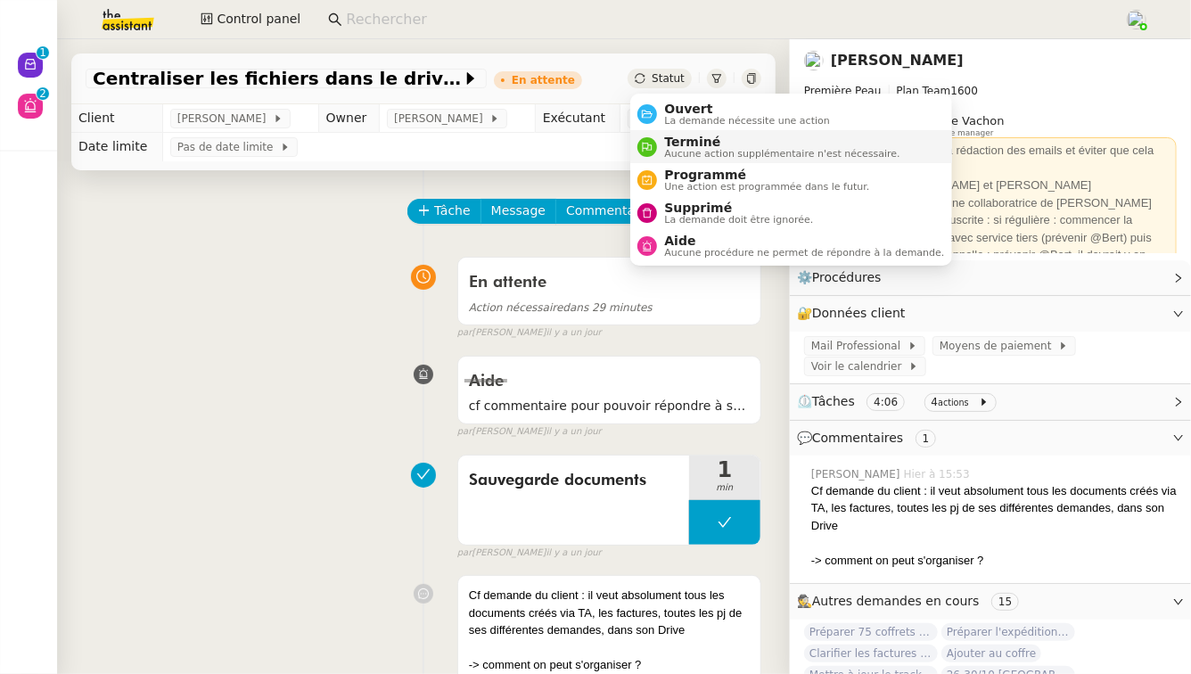
click at [679, 144] on span "Terminé" at bounding box center [781, 142] width 235 height 14
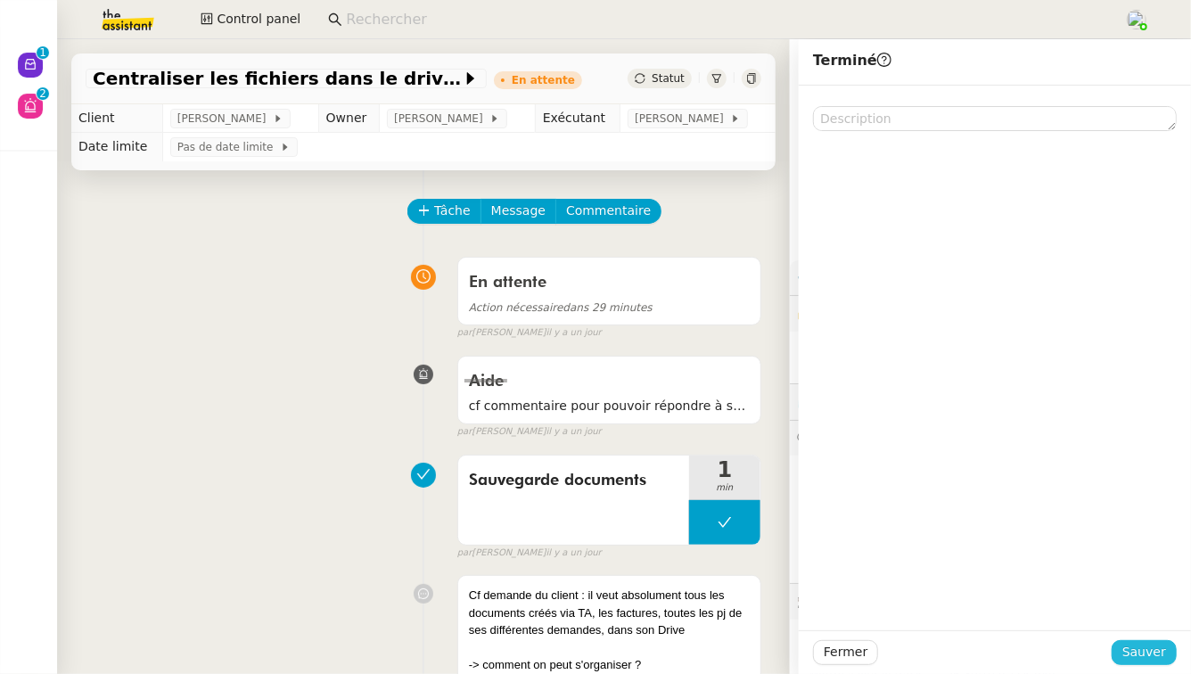
click at [1149, 651] on span "Sauver" at bounding box center [1144, 652] width 44 height 21
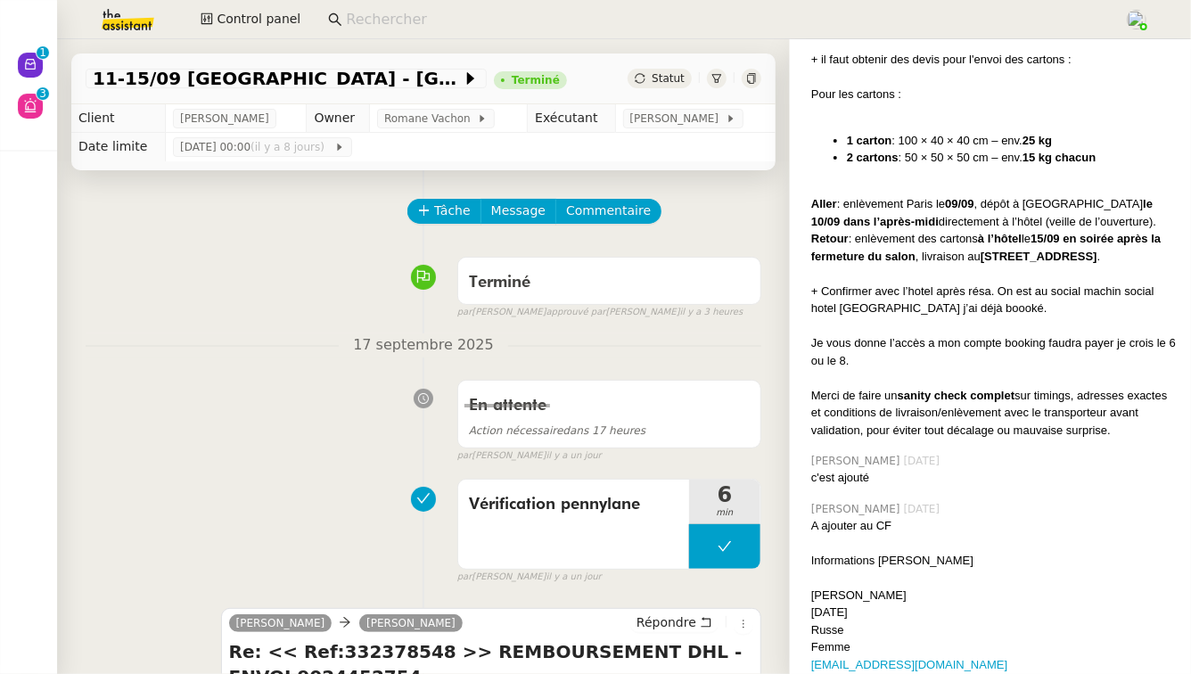
scroll to position [2882, 0]
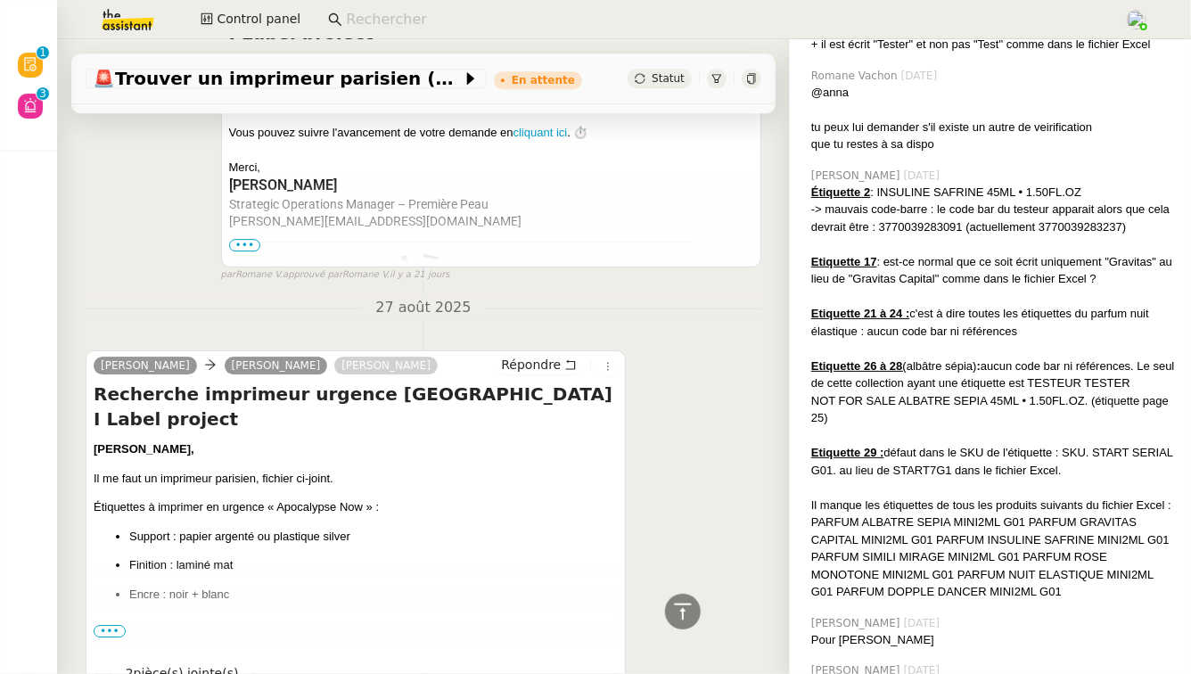
scroll to position [1706, 0]
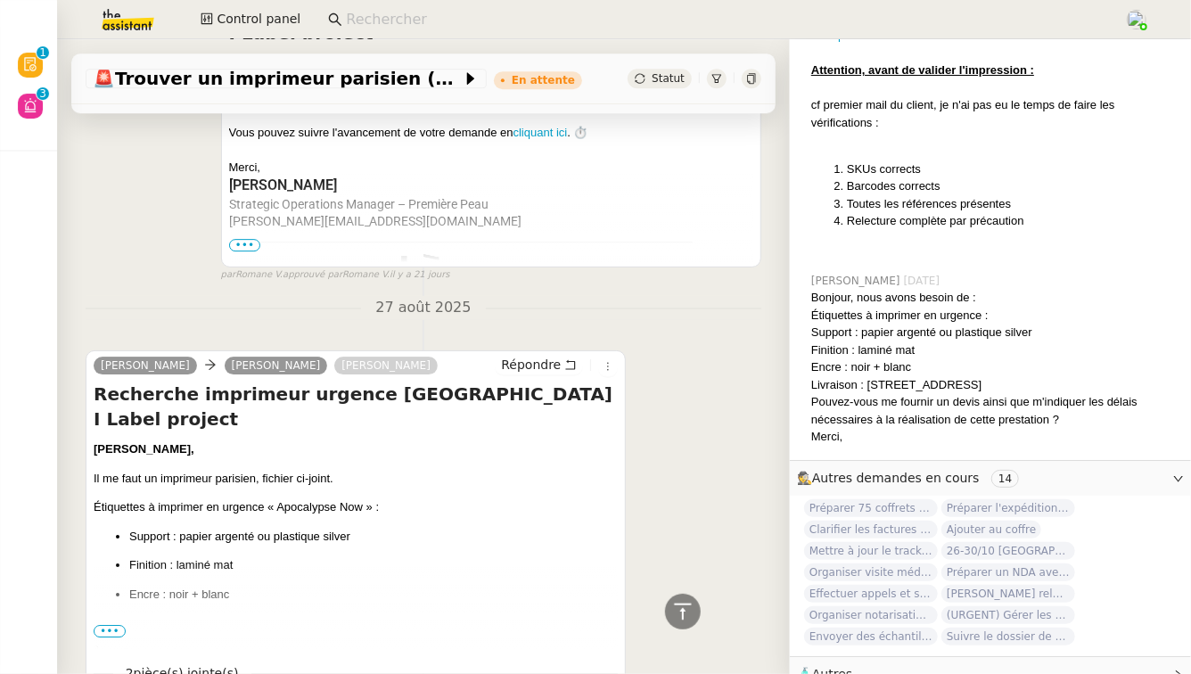
click at [994, 664] on span "🧴 Autres" at bounding box center [976, 674] width 358 height 21
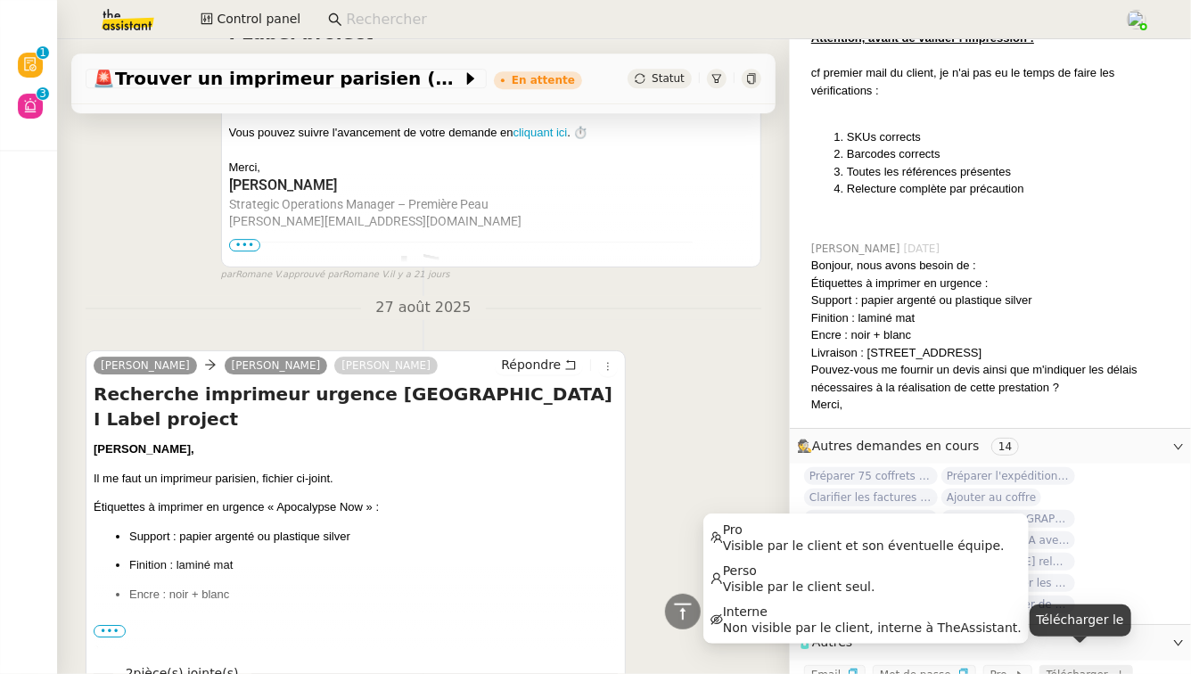
click at [1061, 669] on span "Télécharger" at bounding box center [1078, 675] width 62 height 12
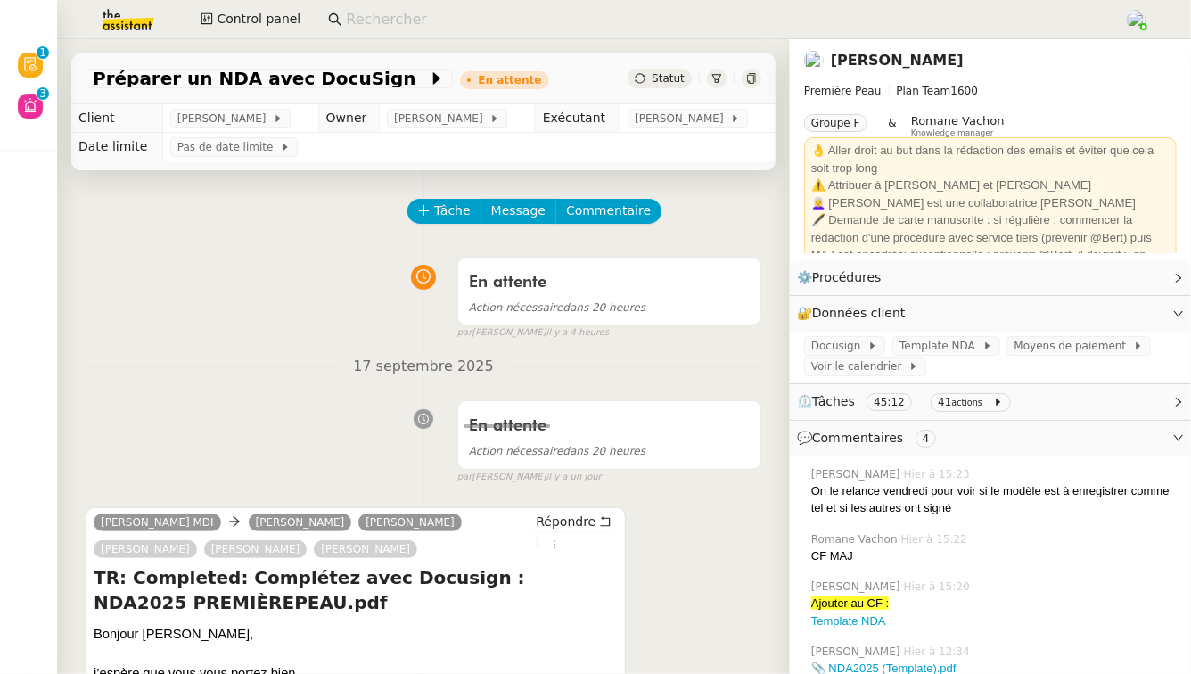
scroll to position [250, 0]
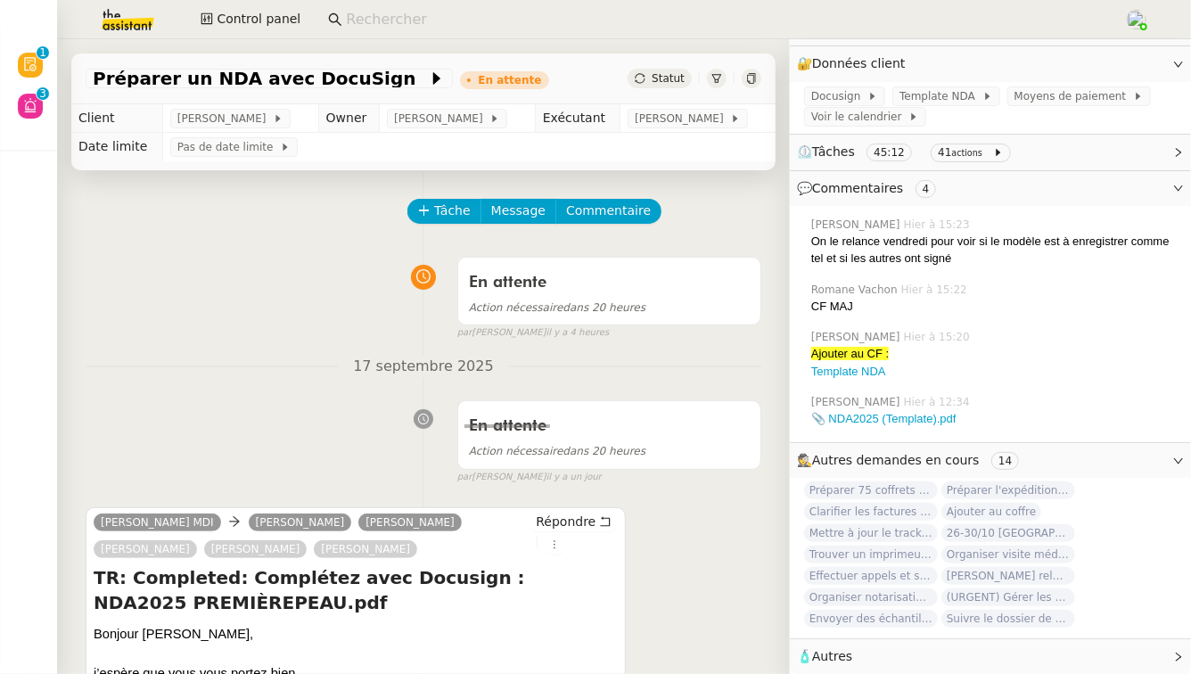
click at [1089, 651] on span "🧴 Autres" at bounding box center [976, 656] width 358 height 21
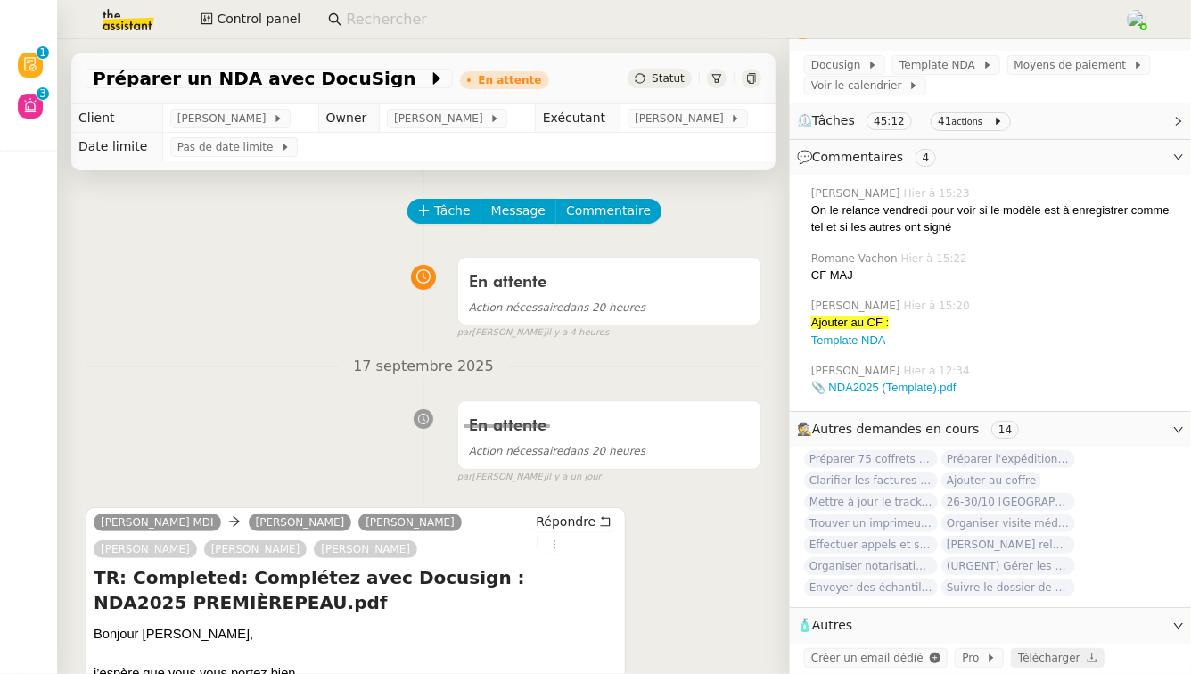
click at [1087, 656] on icon at bounding box center [1092, 658] width 11 height 11
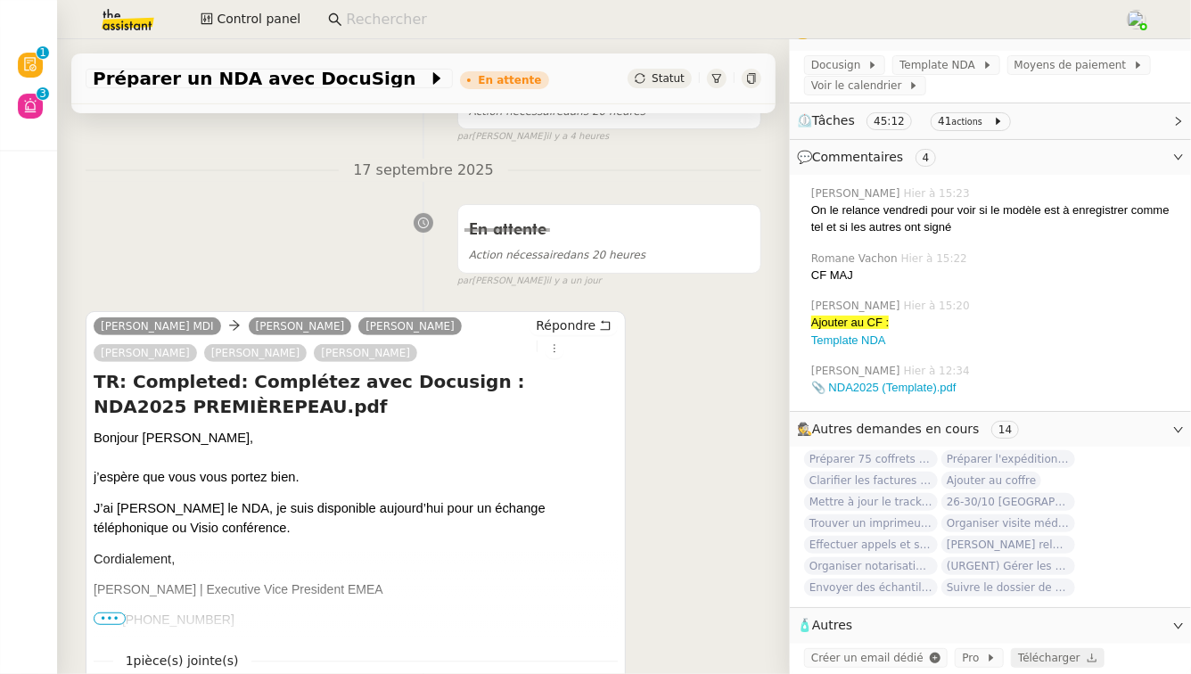
scroll to position [183, 0]
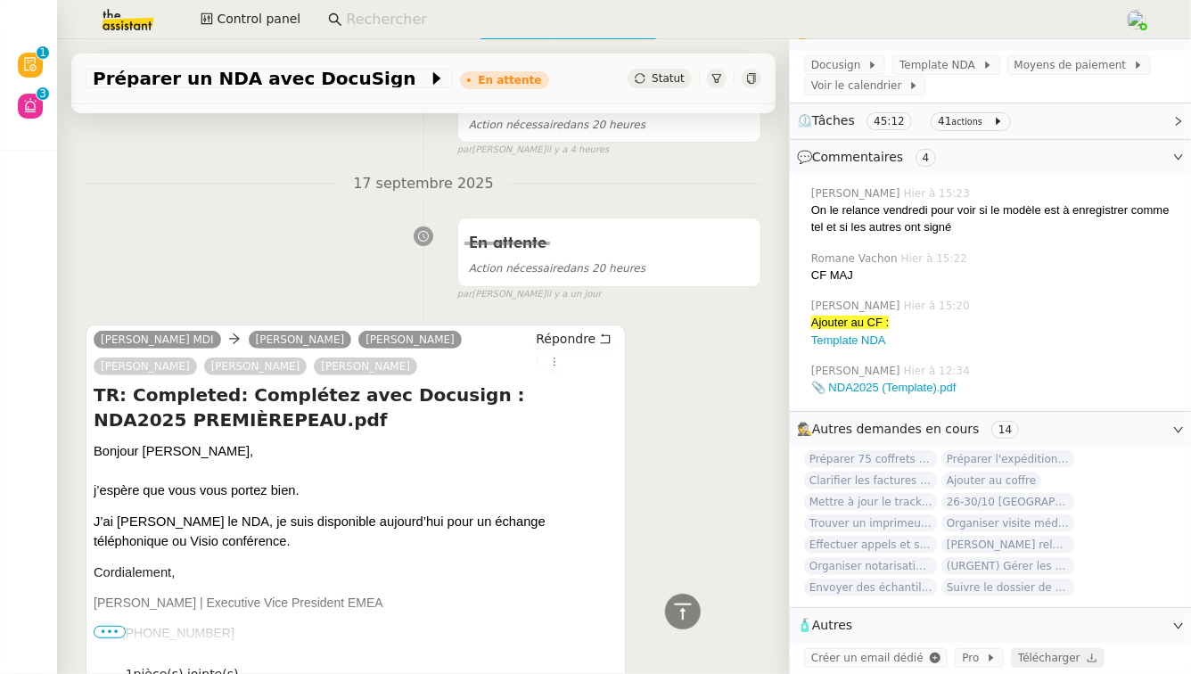
click at [412, 325] on div "[PERSON_NAME] MDI Pierre [PERSON_NAME] [PERSON_NAME] [PERSON_NAME] [PERSON_NAME…" at bounding box center [356, 526] width 540 height 403
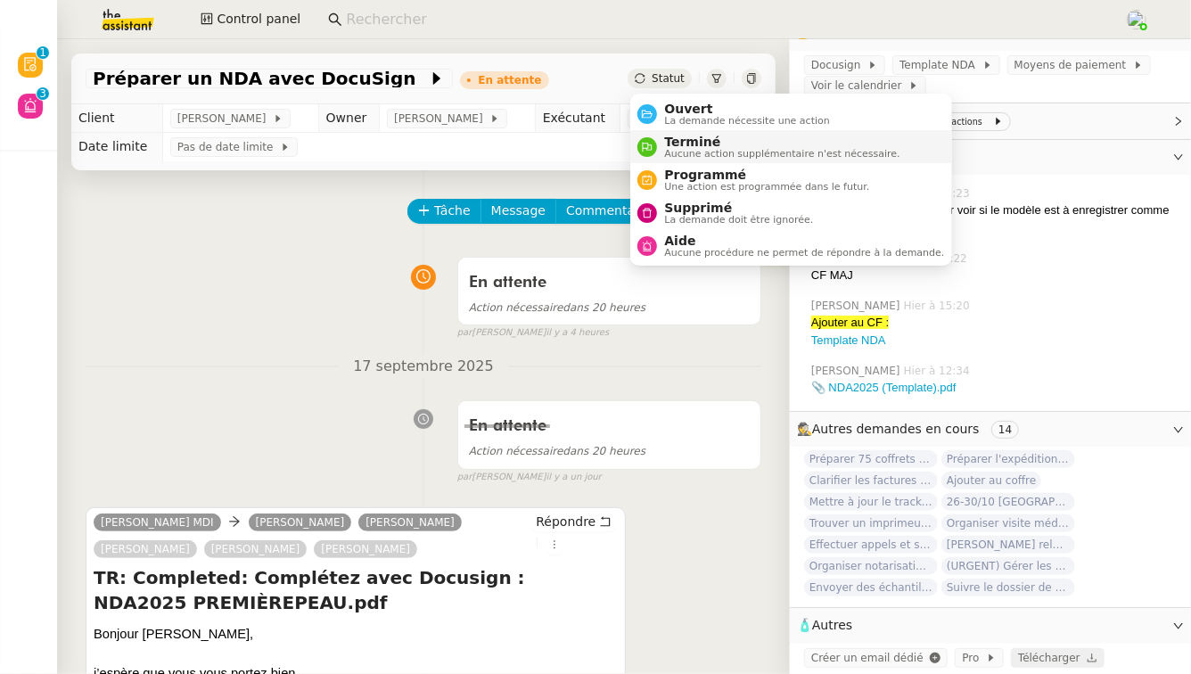
click at [659, 139] on div "Terminé Aucune action supplémentaire n'est nécessaire." at bounding box center [778, 147] width 242 height 24
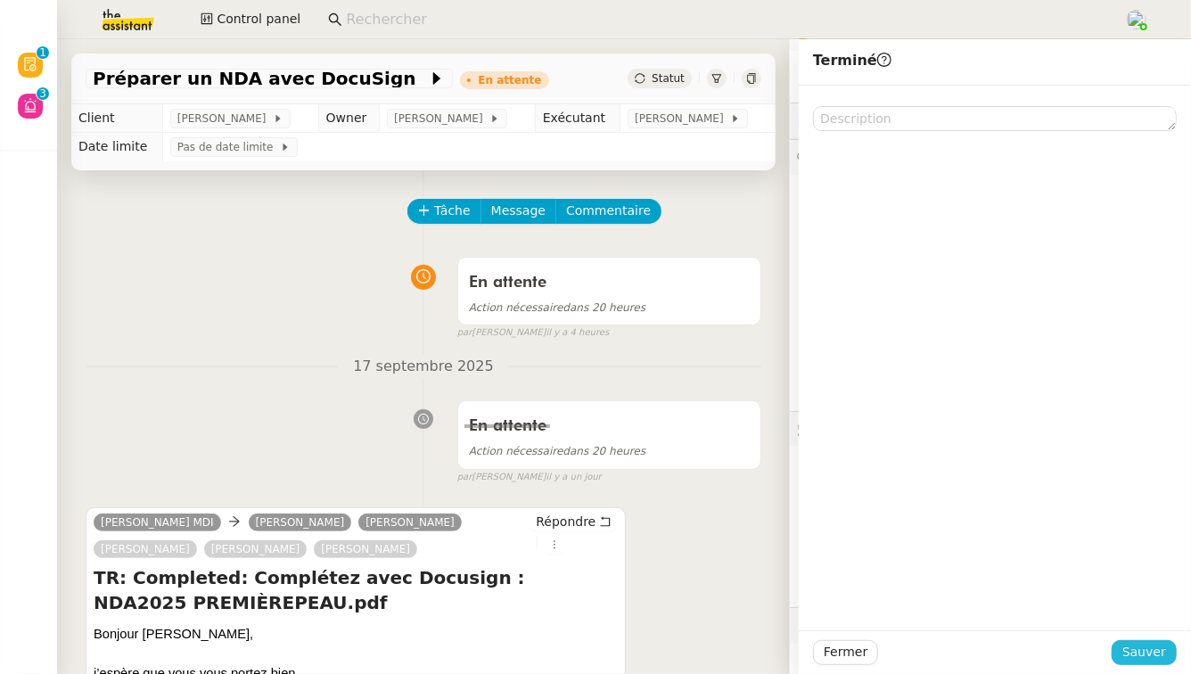
click at [1156, 651] on span "Sauver" at bounding box center [1144, 652] width 44 height 21
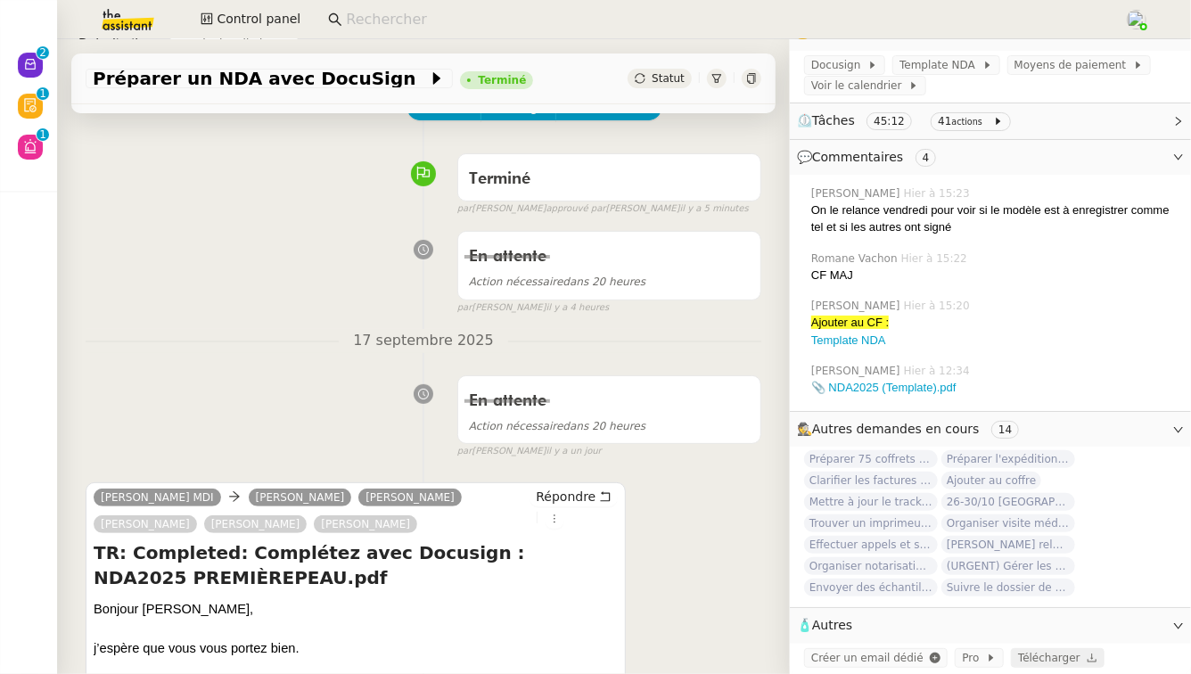
scroll to position [106, 0]
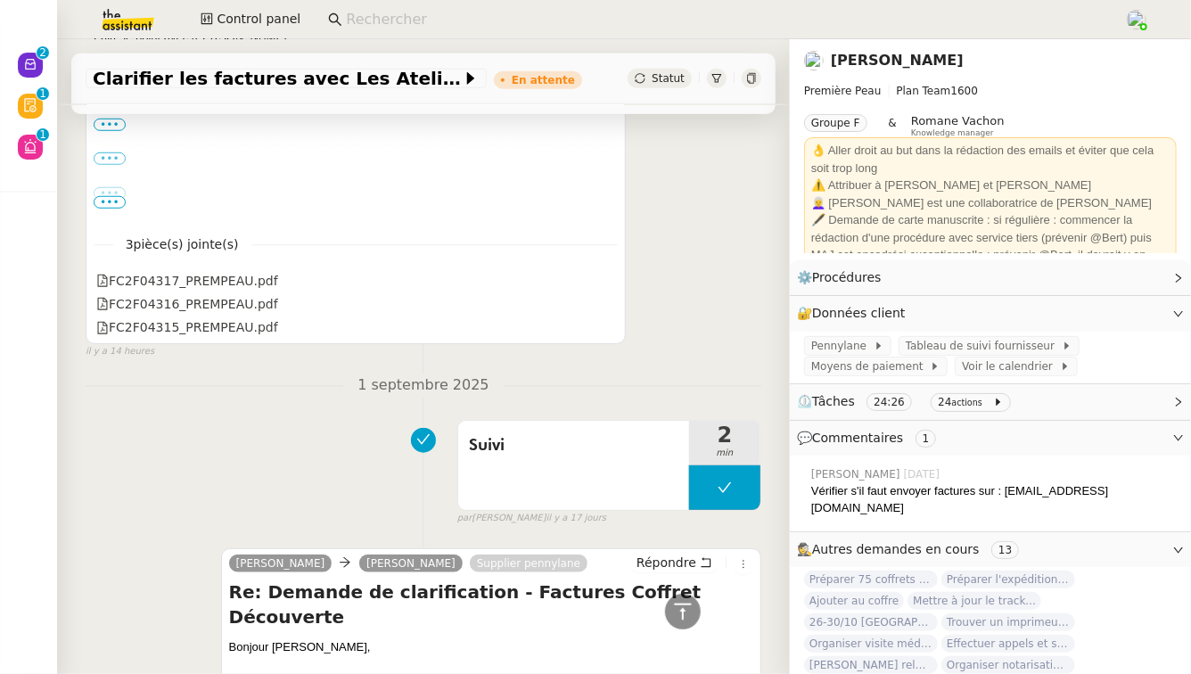
scroll to position [89, 0]
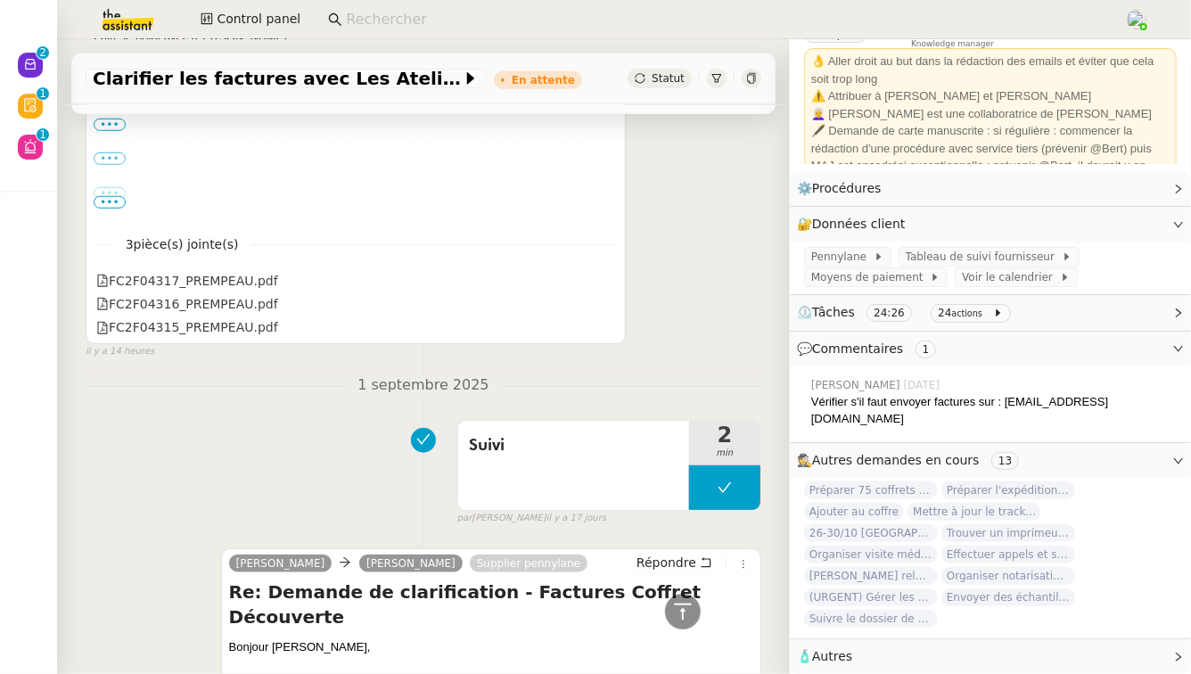
click at [1025, 648] on span "🧴 Autres" at bounding box center [976, 656] width 358 height 21
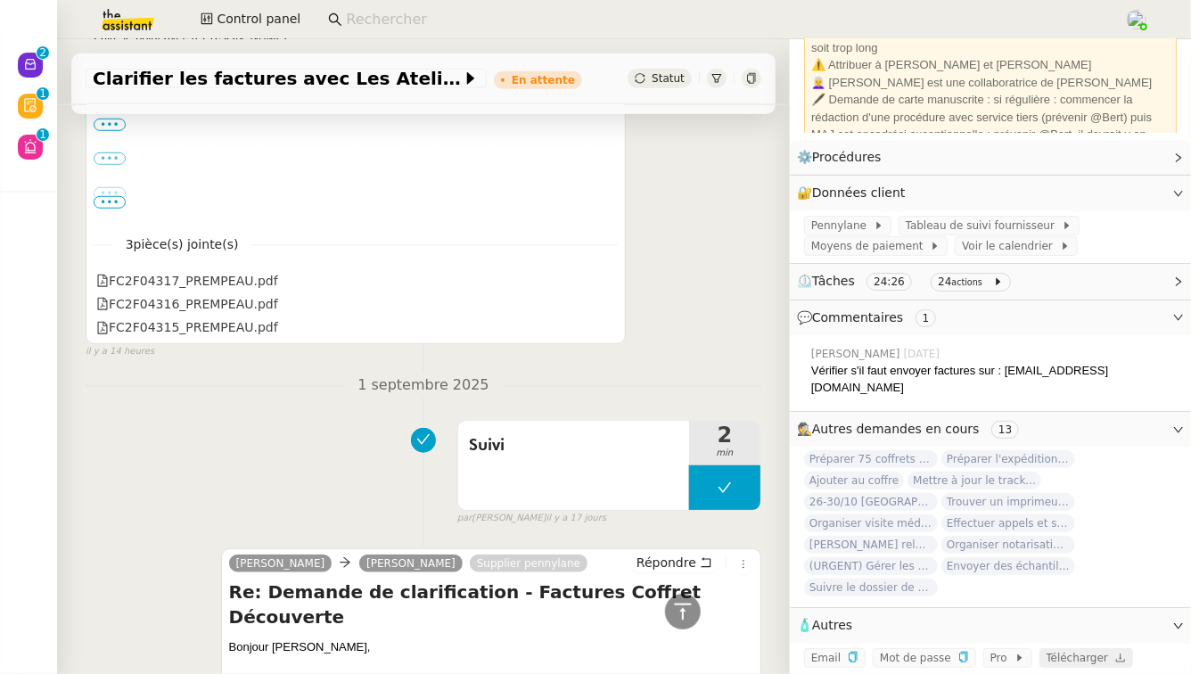
click at [1058, 652] on span "Télécharger" at bounding box center [1078, 658] width 62 height 12
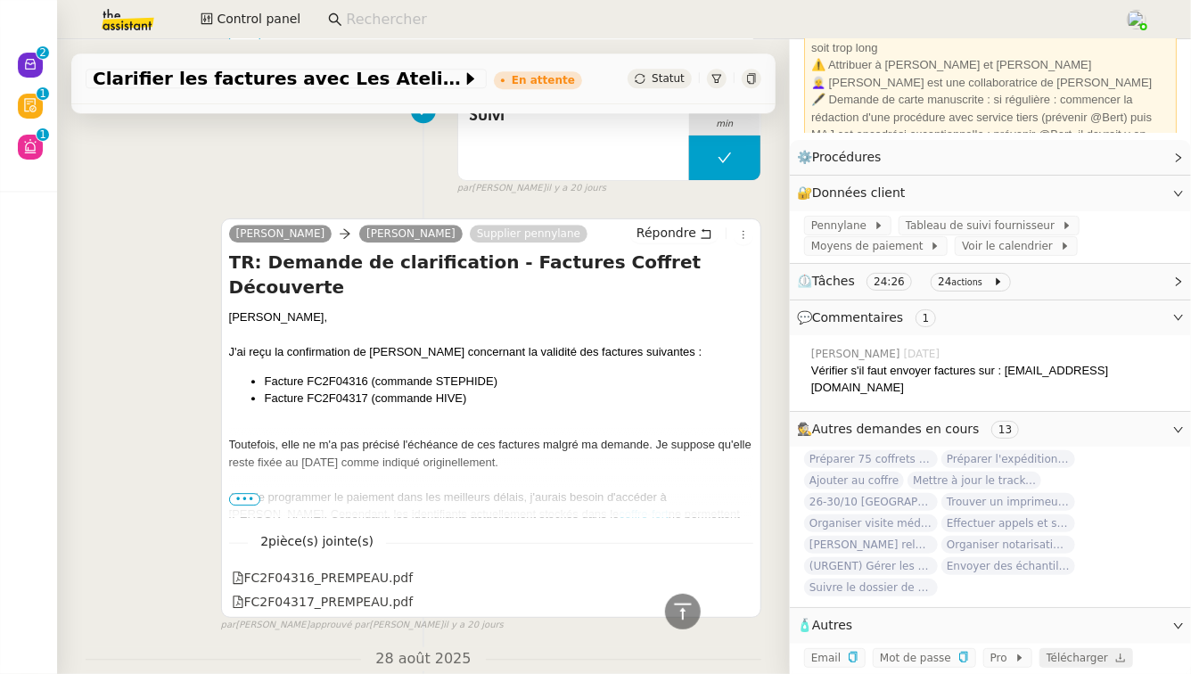
scroll to position [2362, 0]
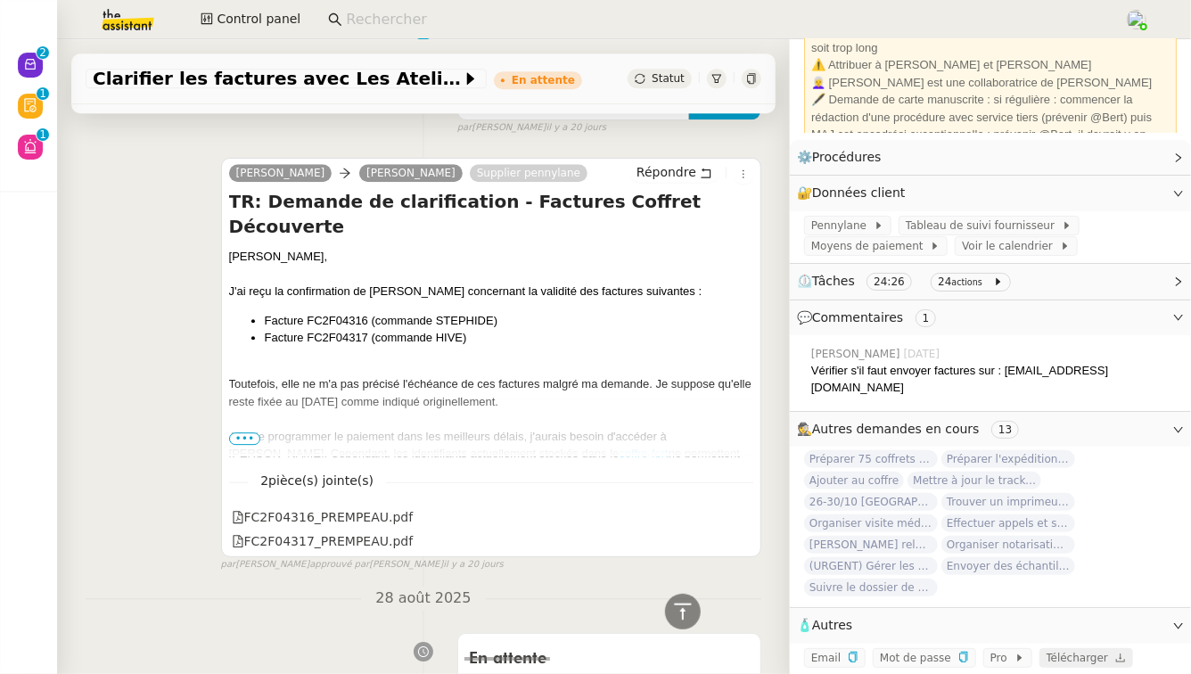
click at [248, 443] on span "•••" at bounding box center [245, 438] width 32 height 12
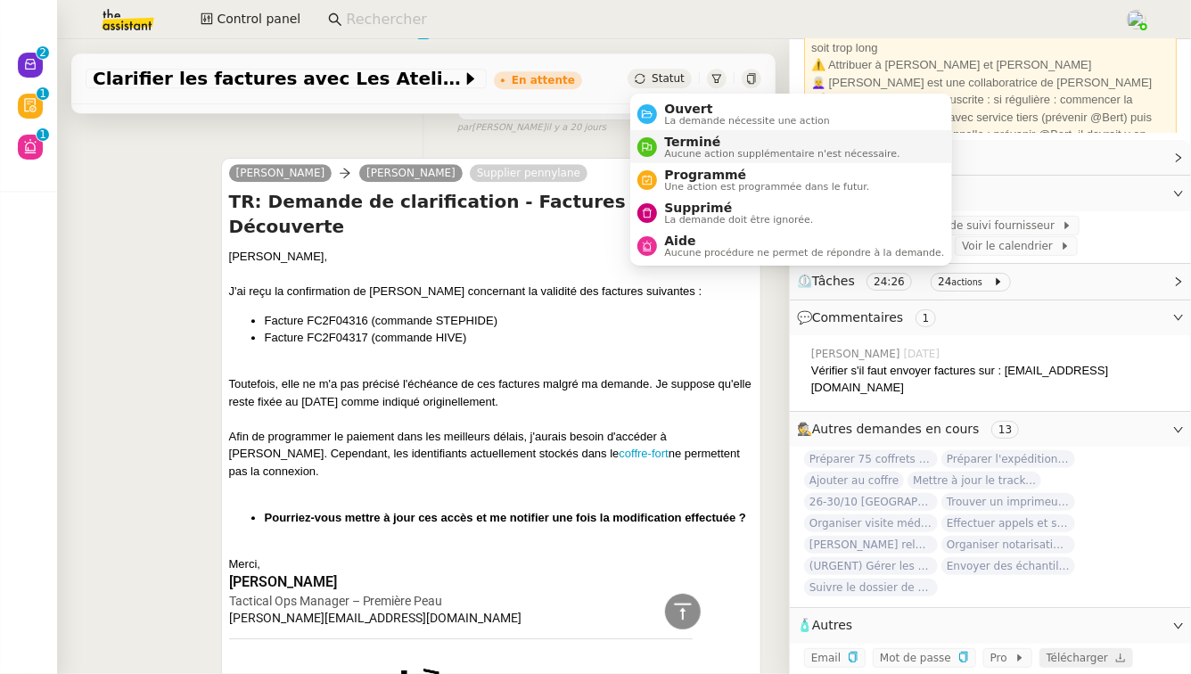
click at [667, 141] on span "Terminé" at bounding box center [781, 142] width 235 height 14
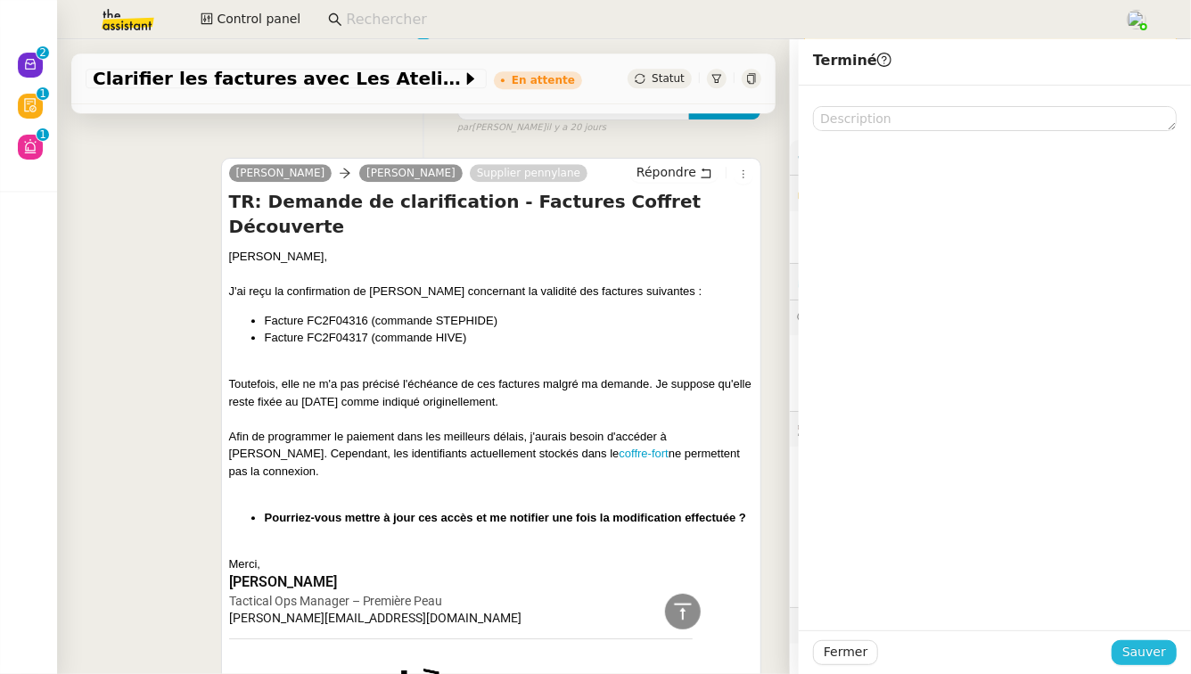
click at [1142, 651] on span "Sauver" at bounding box center [1144, 652] width 44 height 21
